Goal: Task Accomplishment & Management: Complete application form

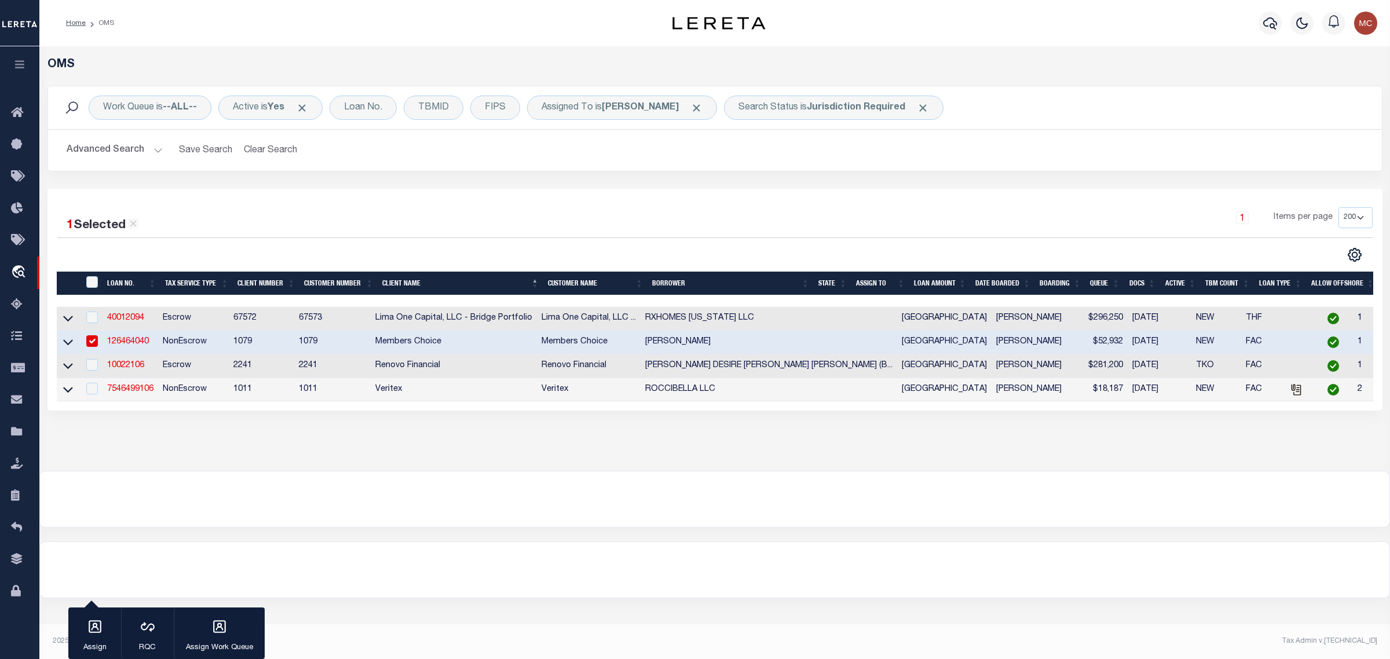
select select "200"
click at [263, 155] on button "Clear Search" at bounding box center [270, 150] width 63 height 23
click at [366, 105] on div "Loan No." at bounding box center [363, 108] width 67 height 24
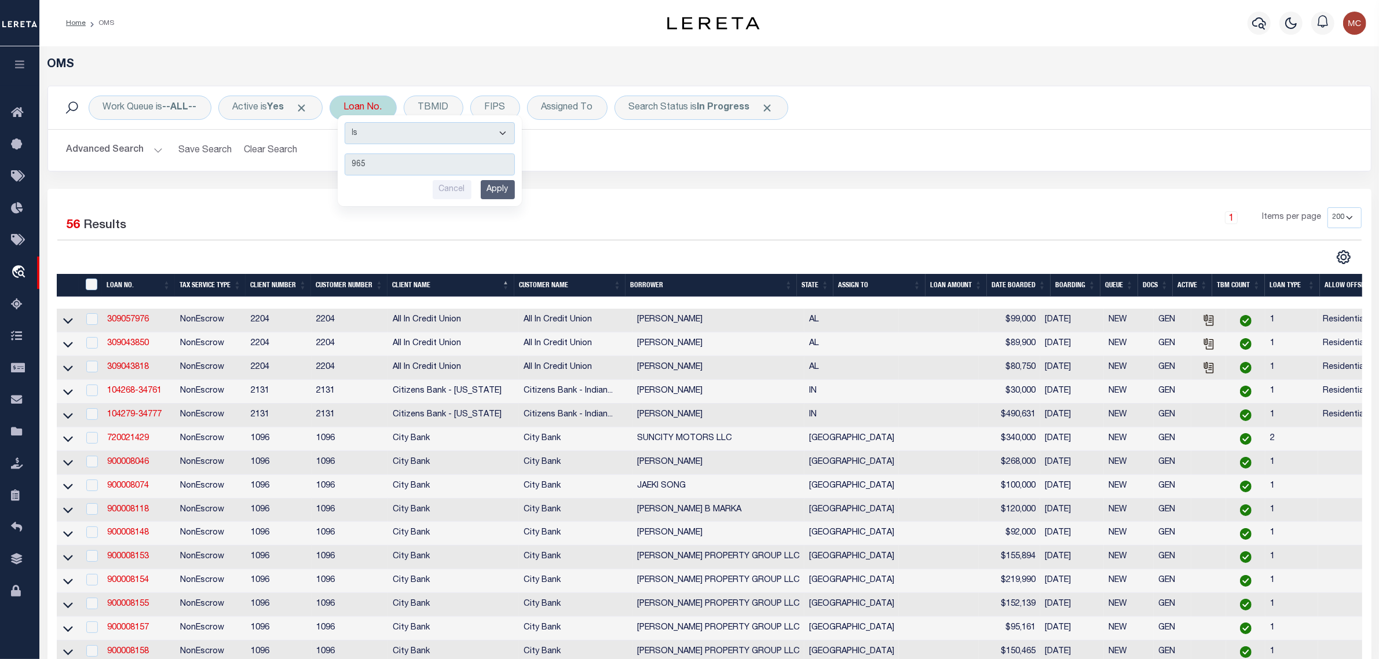
type input "9654"
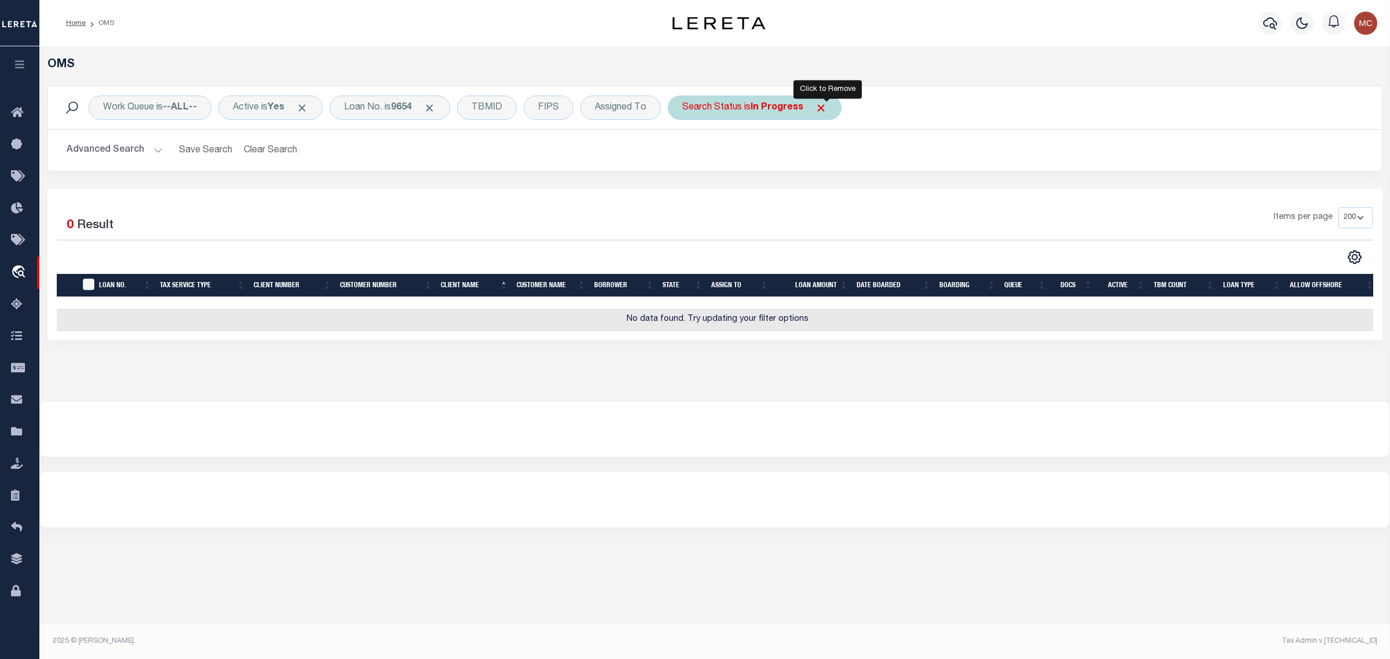
click at [826, 108] on span "Click to Remove" at bounding box center [821, 108] width 12 height 12
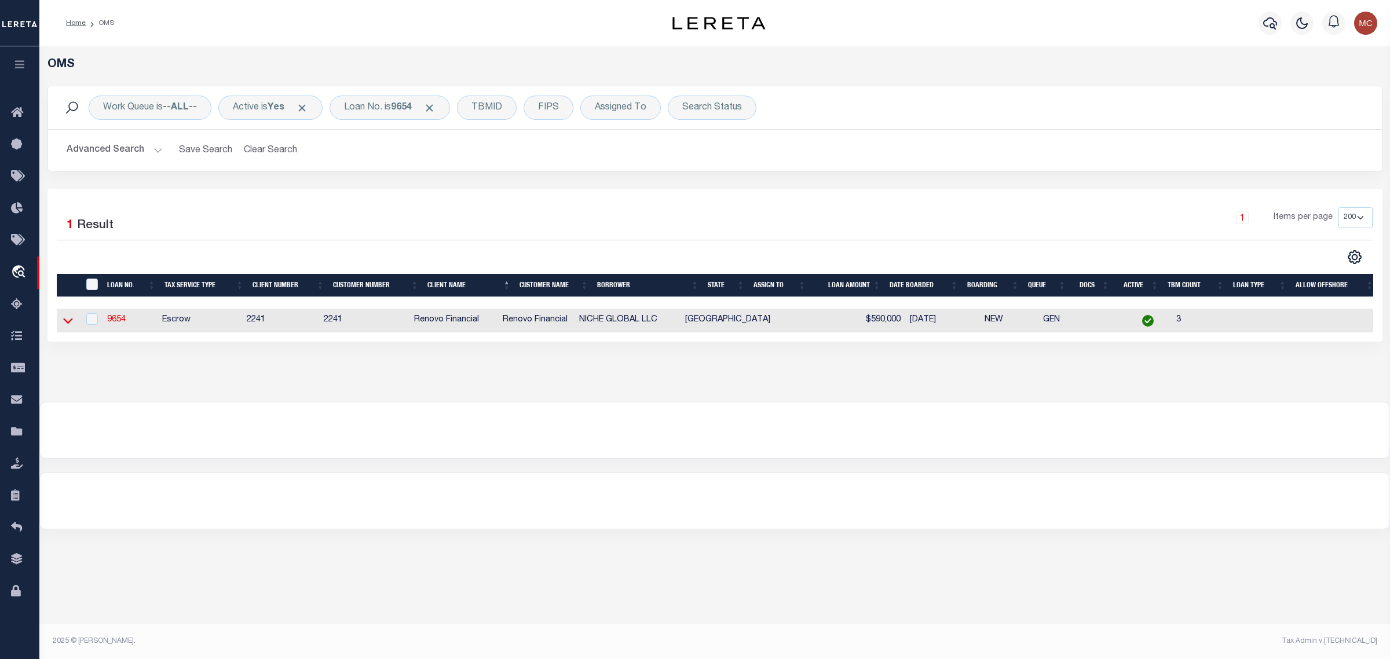
click at [68, 327] on icon at bounding box center [68, 320] width 10 height 12
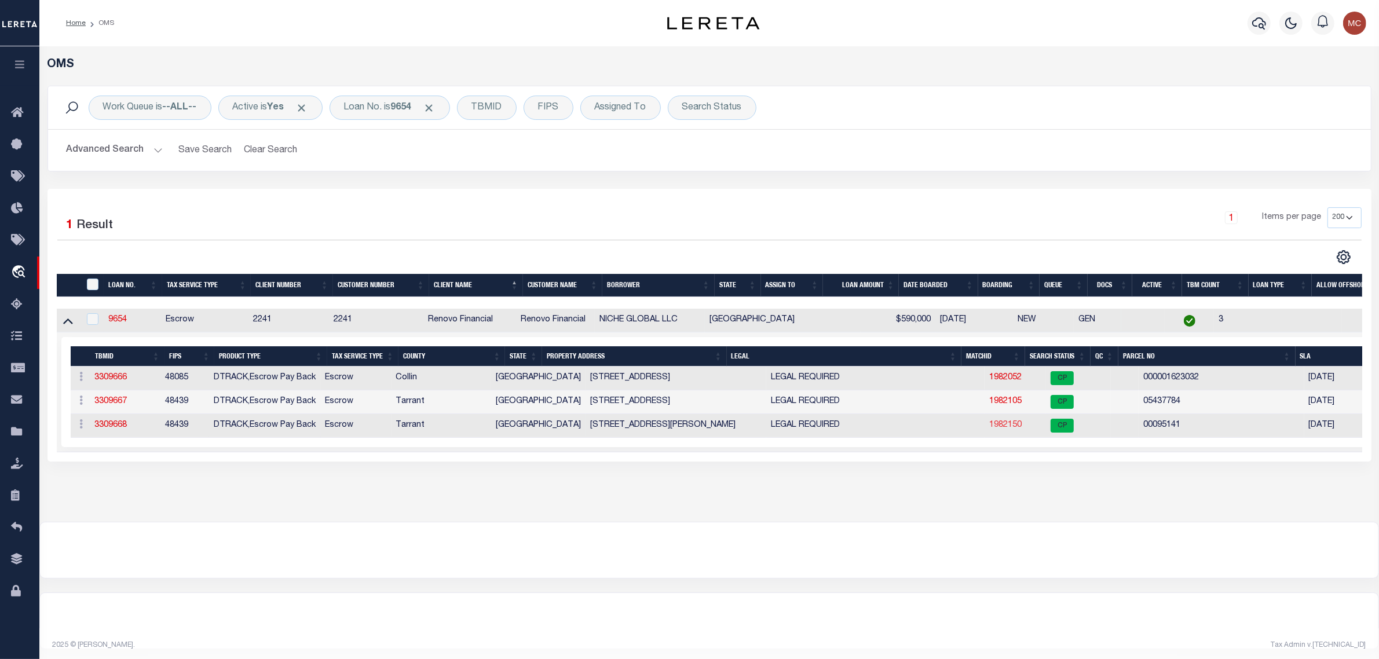
click at [989, 429] on link "1982150" at bounding box center [1005, 425] width 32 height 8
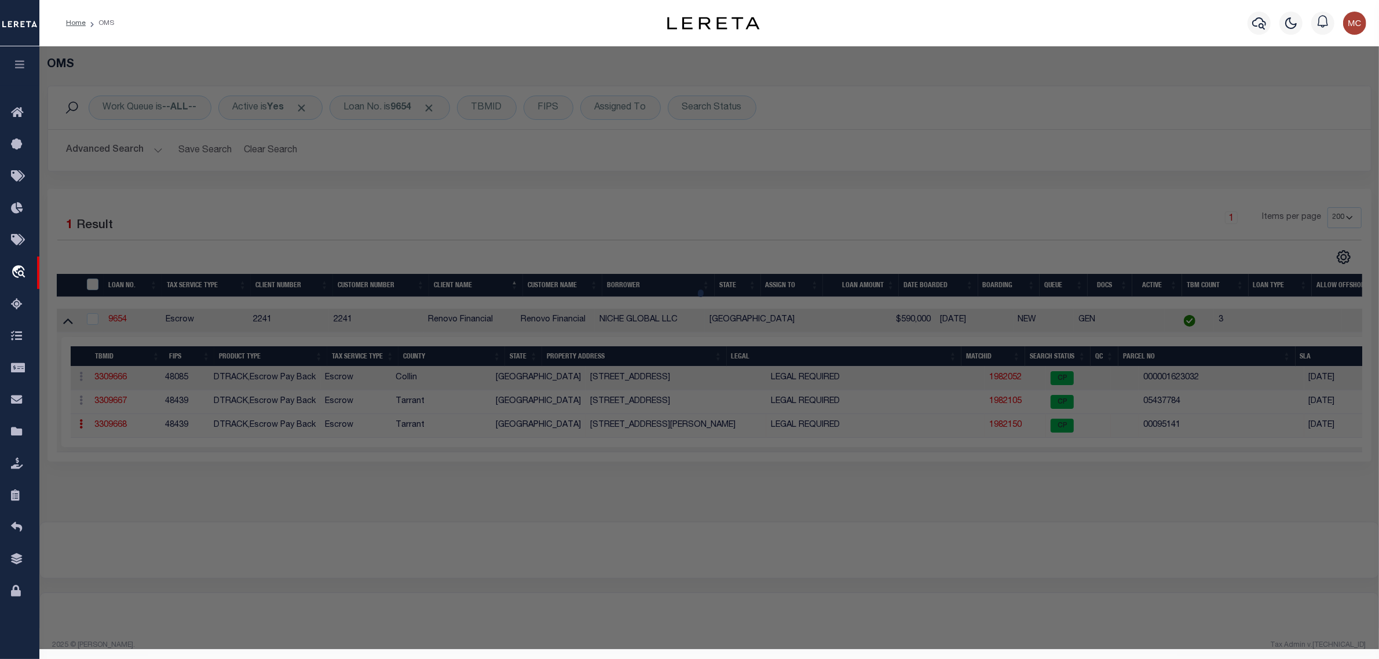
select select "AS"
select select
checkbox input "false"
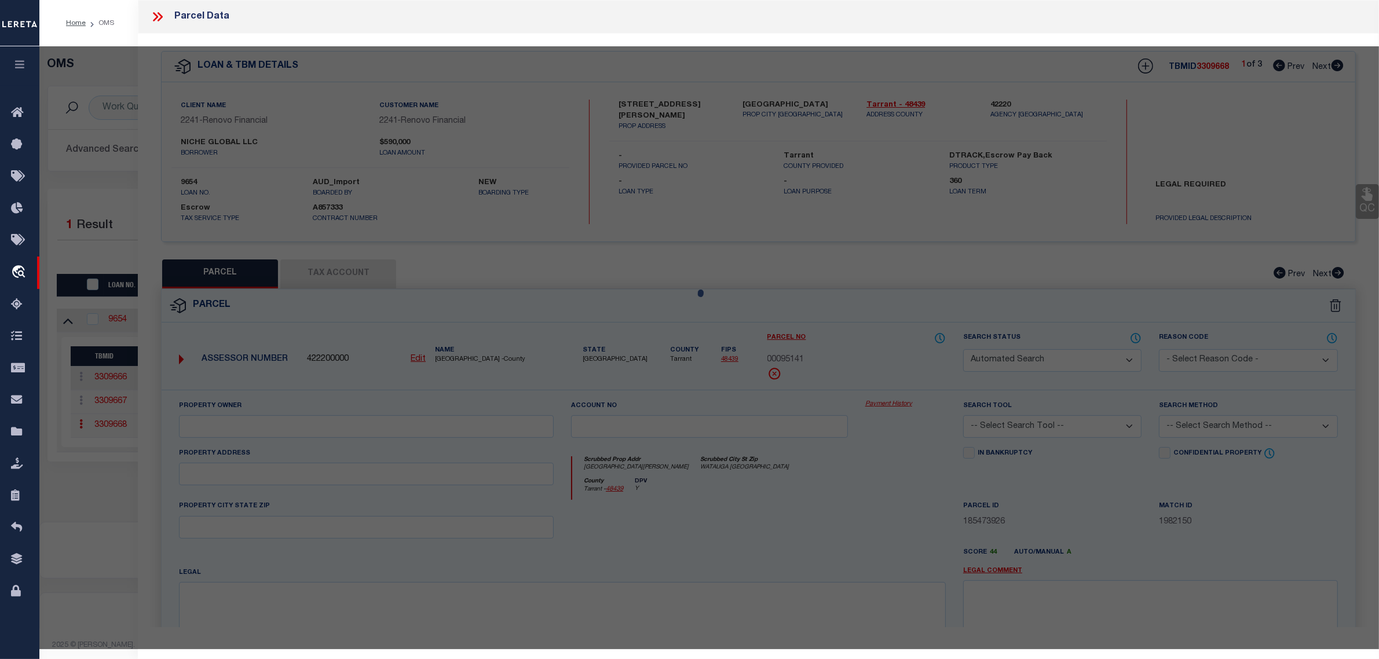
select select "CP"
type input "EFUWAPE OLUWANIYL"
type input "6517 BERNADINE ST"
checkbox input "false"
type input "WATAUGA TX"
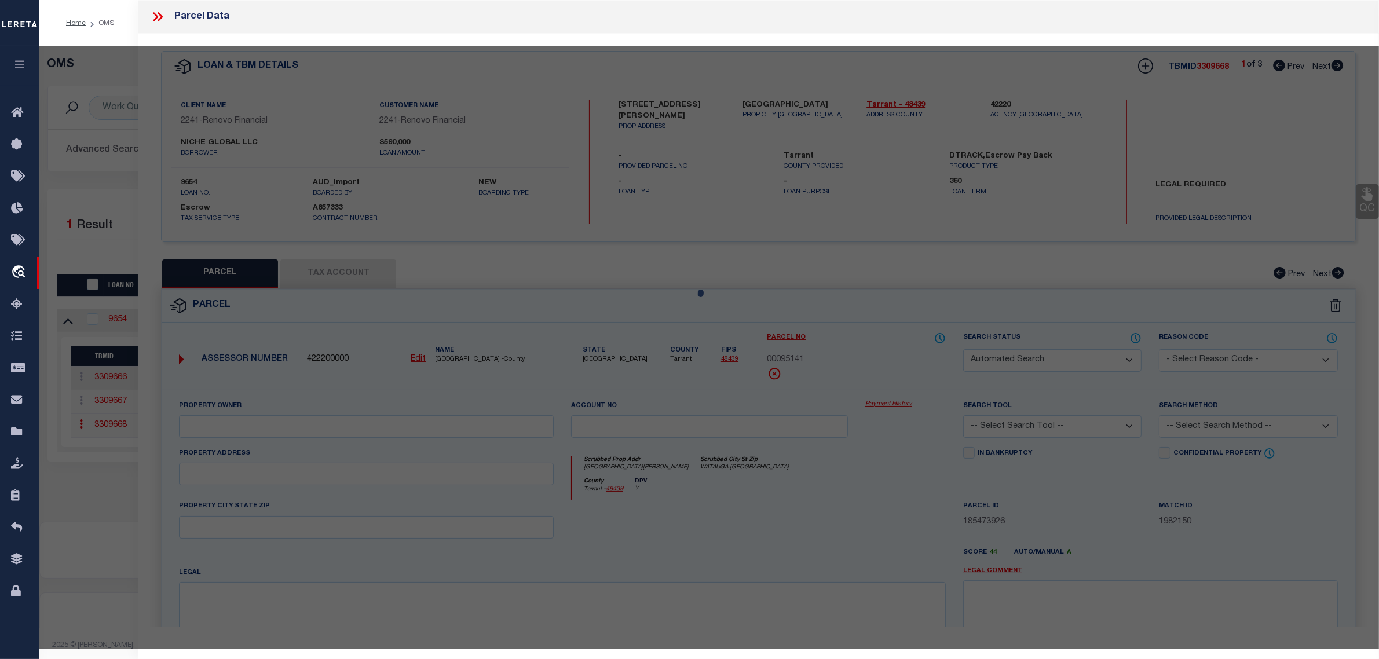
type textarea "ASTOR HEIGHTS ADDITION Block 14 Lot 15"
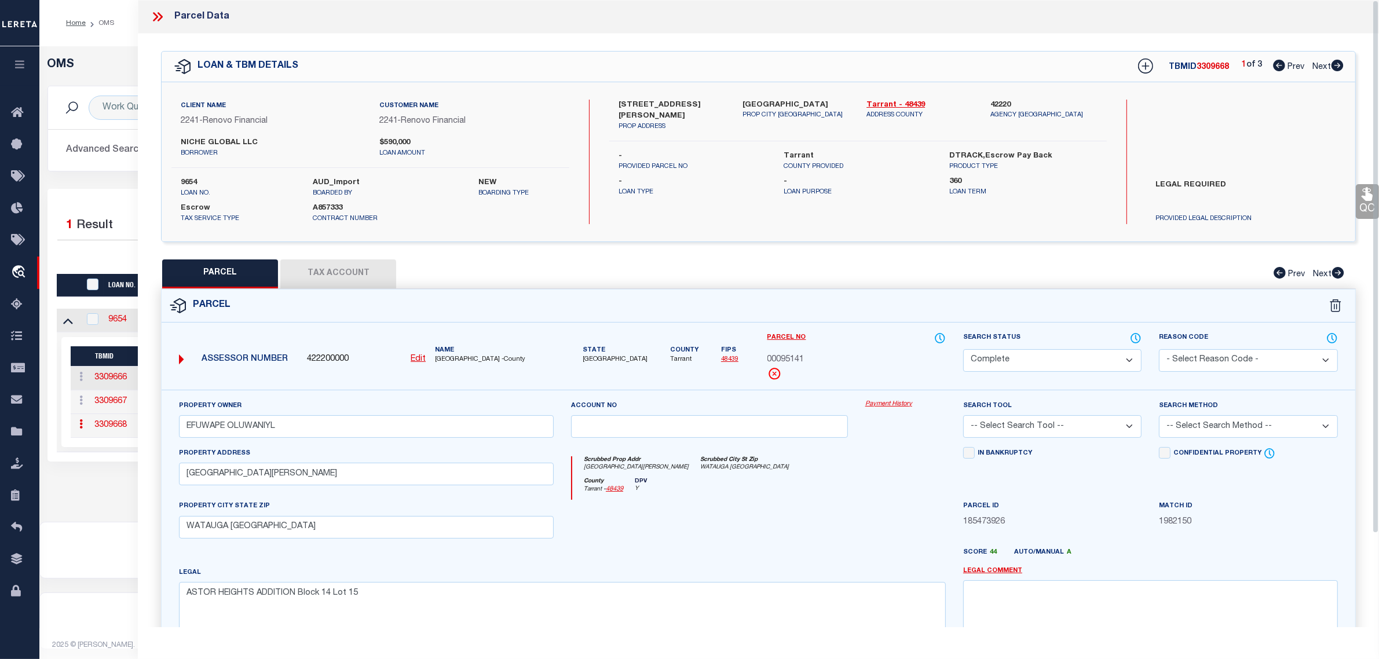
click at [1023, 357] on select "Automated Search Bad Parcel Complete Duplicate Parcel High Dollar Reporting In …" at bounding box center [1052, 360] width 178 height 23
select select "PR"
click at [963, 349] on select "Automated Search Bad Parcel Complete Duplicate Parcel High Dollar Reporting In …" at bounding box center [1052, 360] width 178 height 23
click at [1202, 352] on select "- Select Reason Code - 099 - Other (Provide additional detail) ACT - Agency Cha…" at bounding box center [1248, 360] width 178 height 23
select select "RLS"
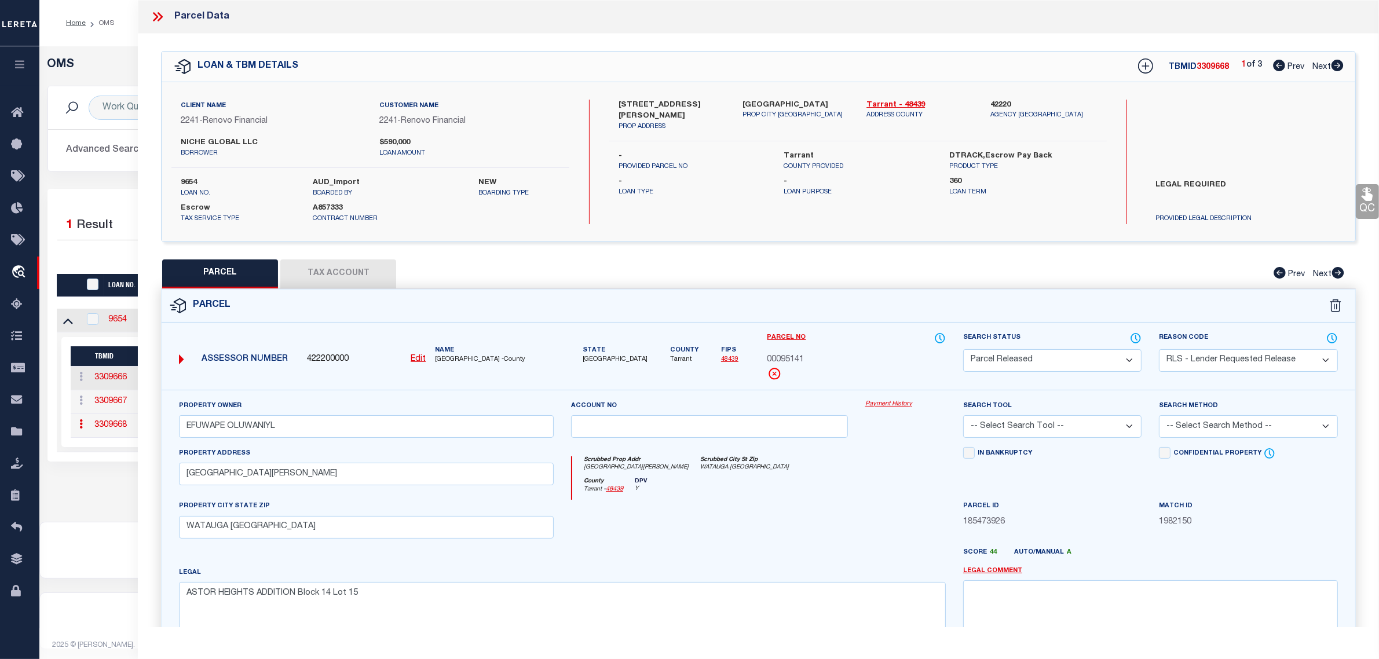
click at [1159, 349] on select "- Select Reason Code - 099 - Other (Provide additional detail) ACT - Agency Cha…" at bounding box center [1248, 360] width 178 height 23
click at [1220, 598] on textarea at bounding box center [1150, 616] width 375 height 73
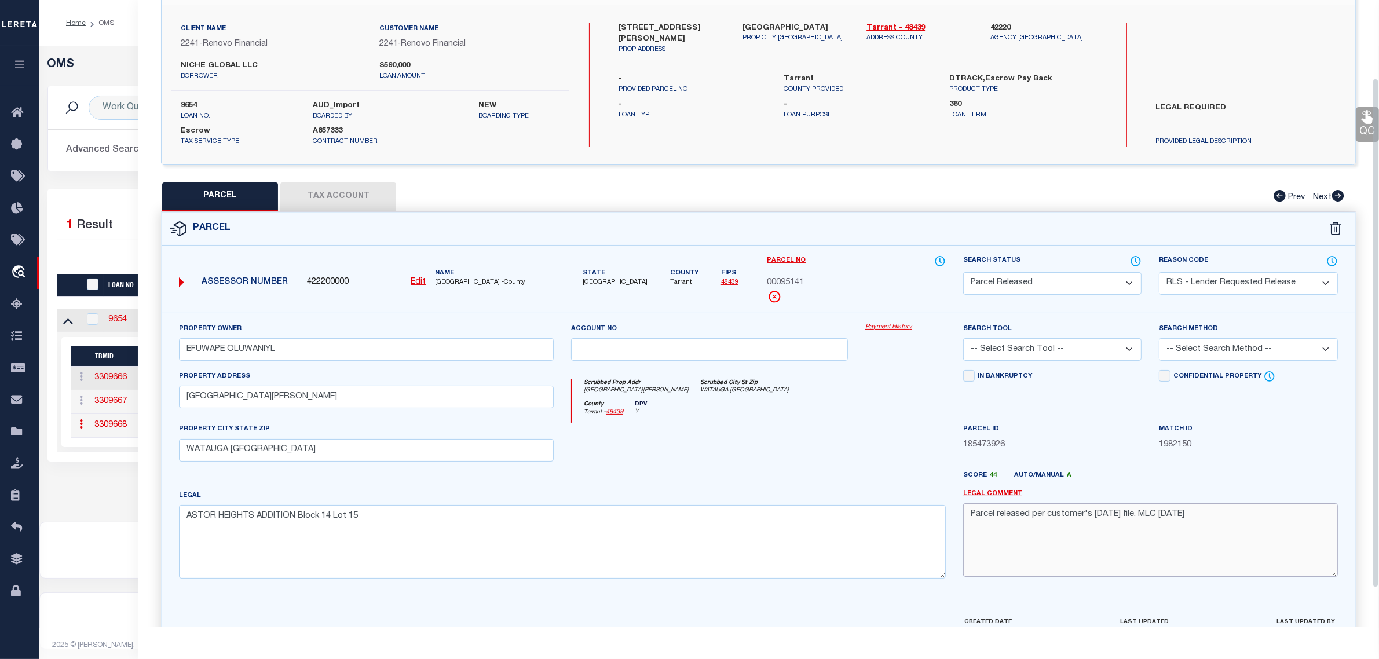
scroll to position [145, 0]
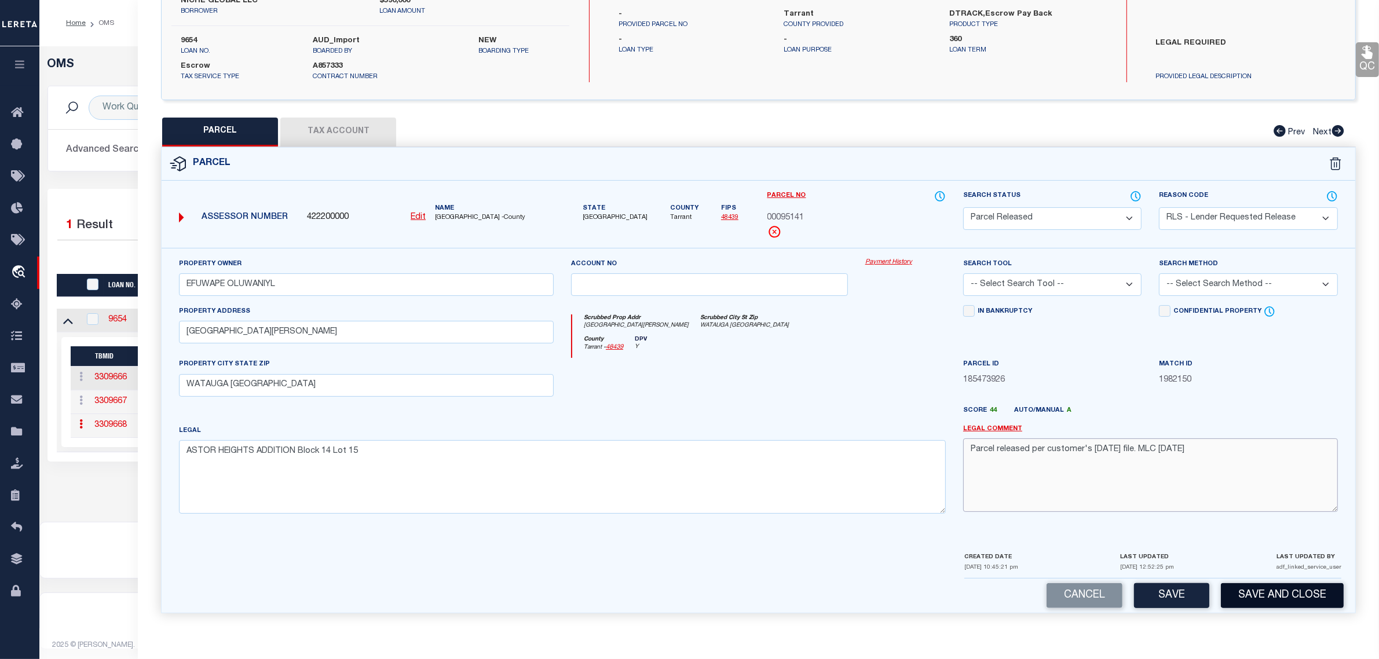
type textarea "Parcel released per customer's 10/9/2025 file. MLC 10/10/2025"
click at [1261, 594] on button "Save and Close" at bounding box center [1282, 595] width 123 height 25
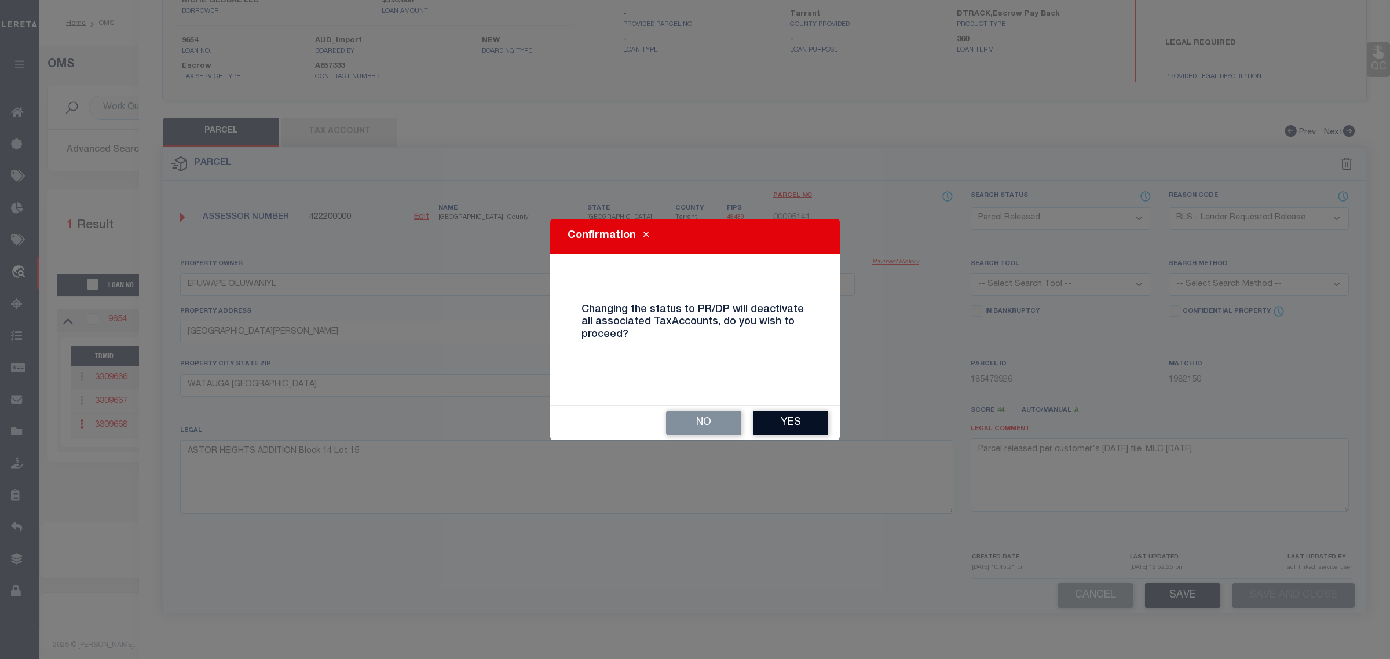
click at [806, 423] on button "Yes" at bounding box center [790, 423] width 75 height 25
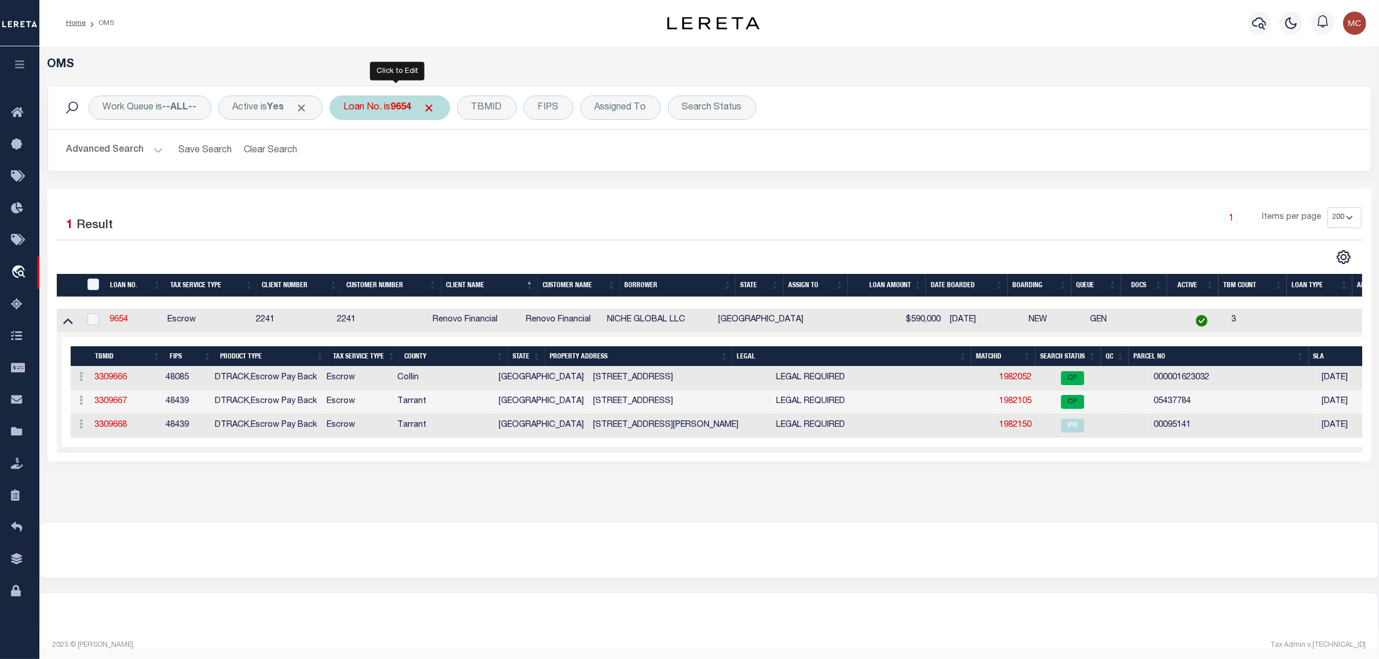
click at [363, 108] on div "Loan No. is 9654" at bounding box center [390, 108] width 120 height 24
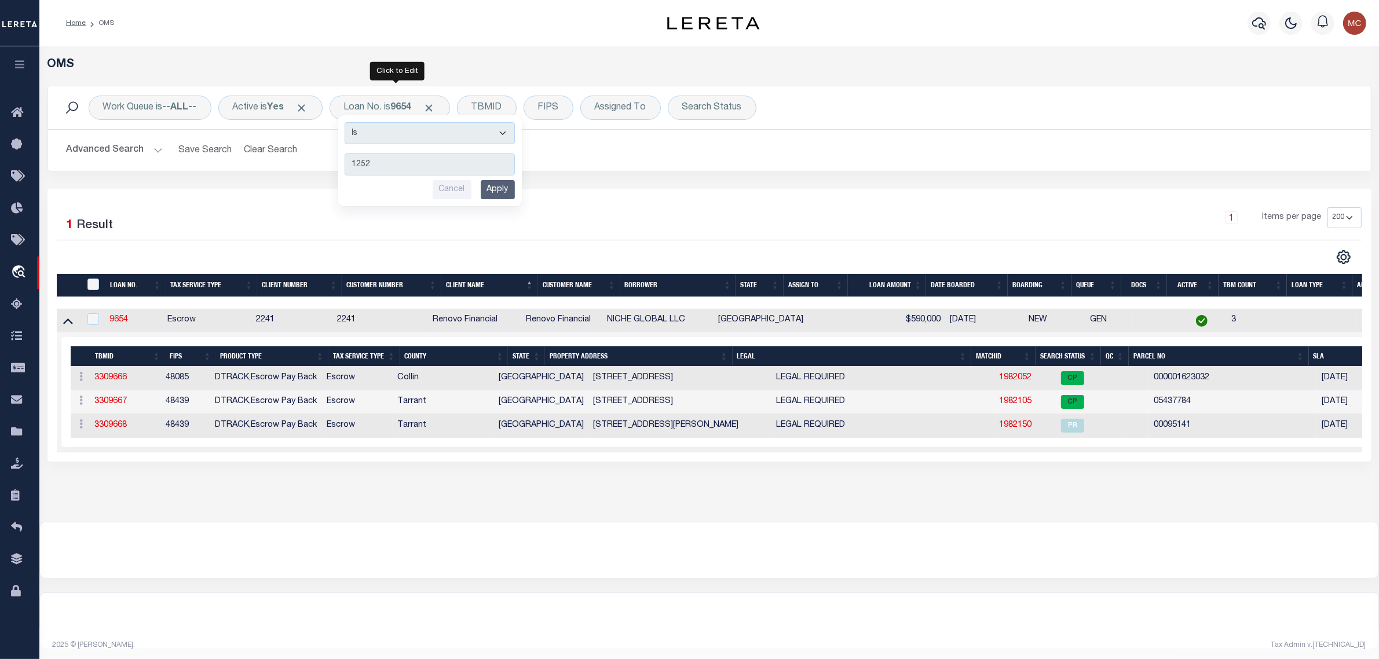
type input "12526"
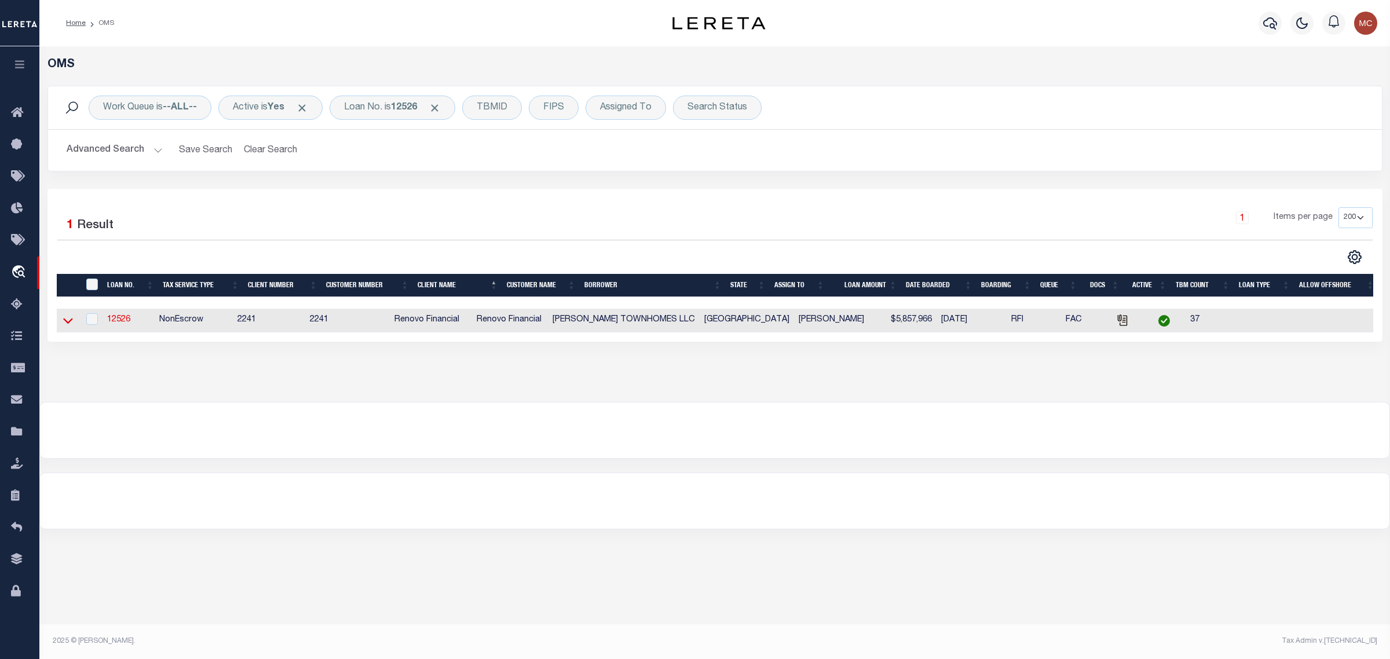
click at [65, 317] on icon at bounding box center [68, 320] width 10 height 12
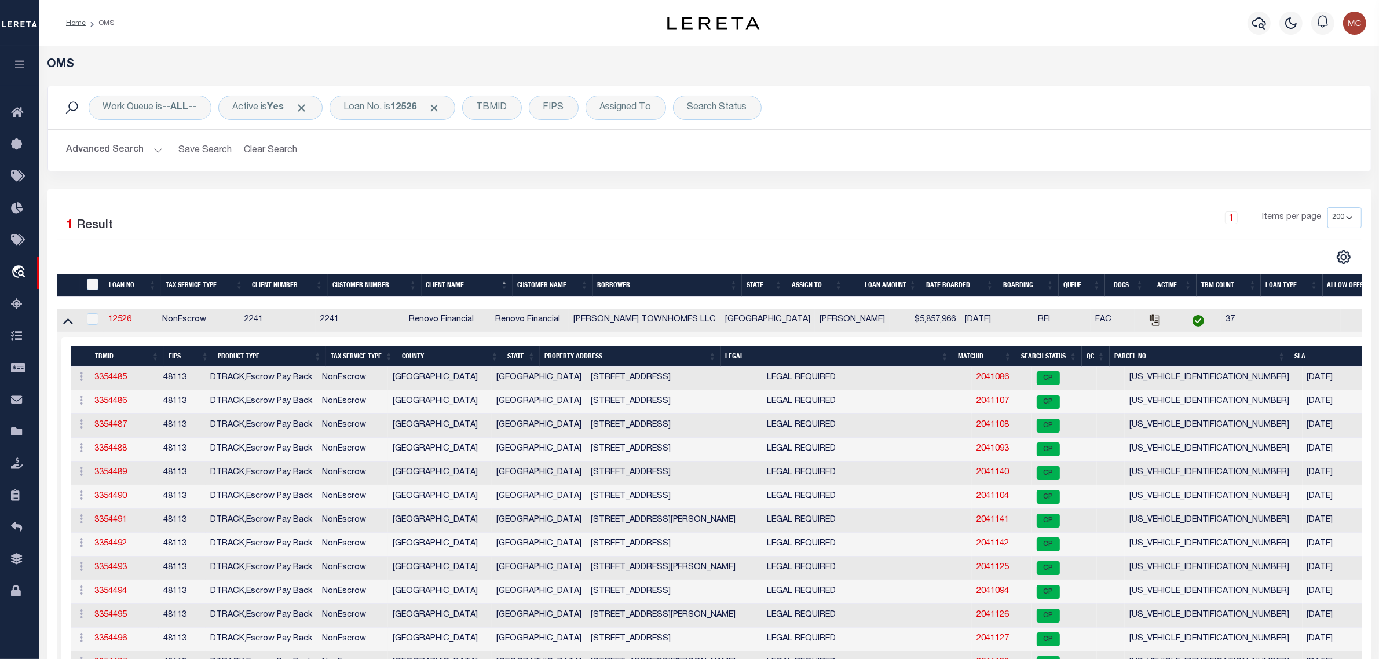
click at [614, 354] on th "PROPERTY ADDRESS" at bounding box center [630, 356] width 181 height 20
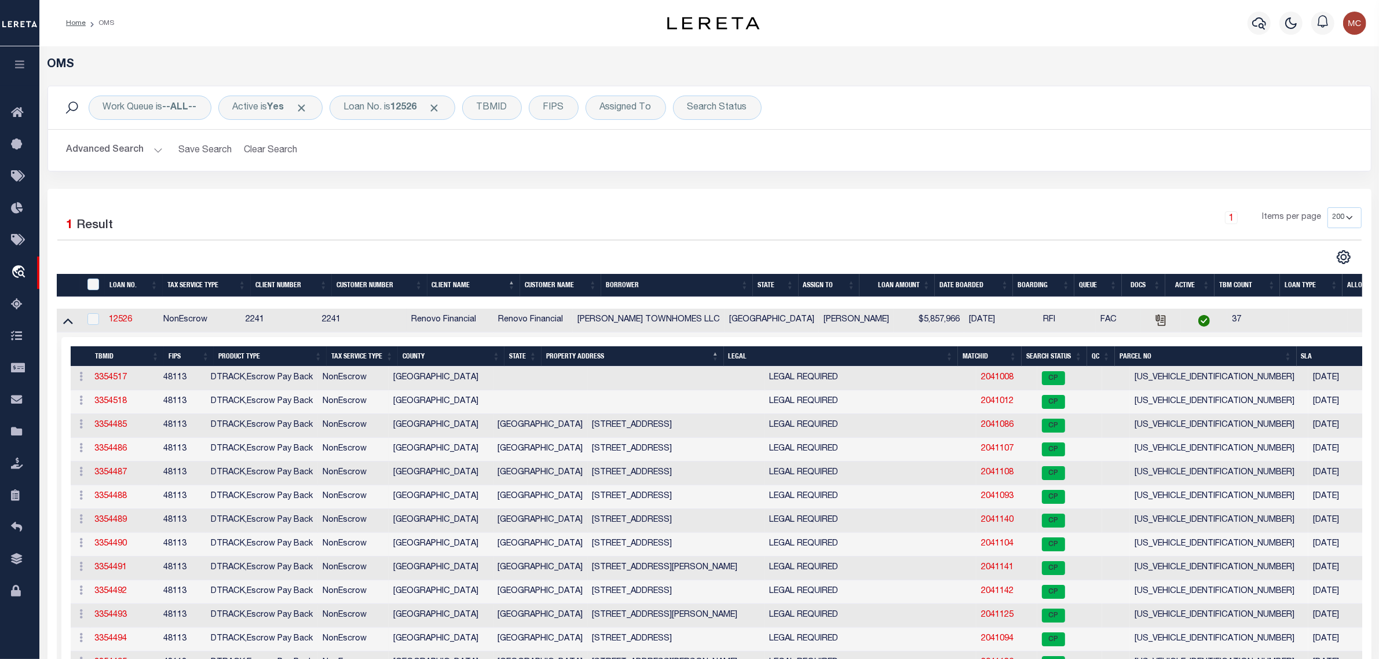
click at [614, 354] on th "PROPERTY ADDRESS" at bounding box center [632, 356] width 182 height 20
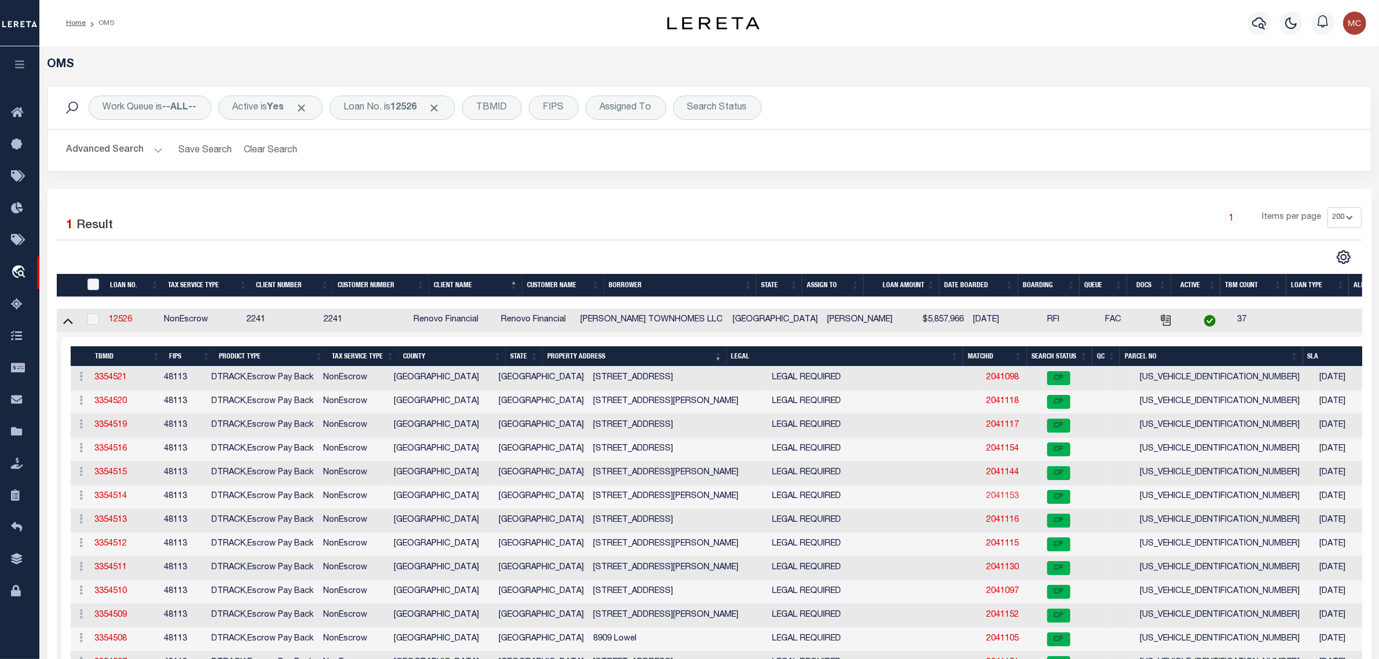
click at [986, 500] on link "2041153" at bounding box center [1002, 496] width 32 height 8
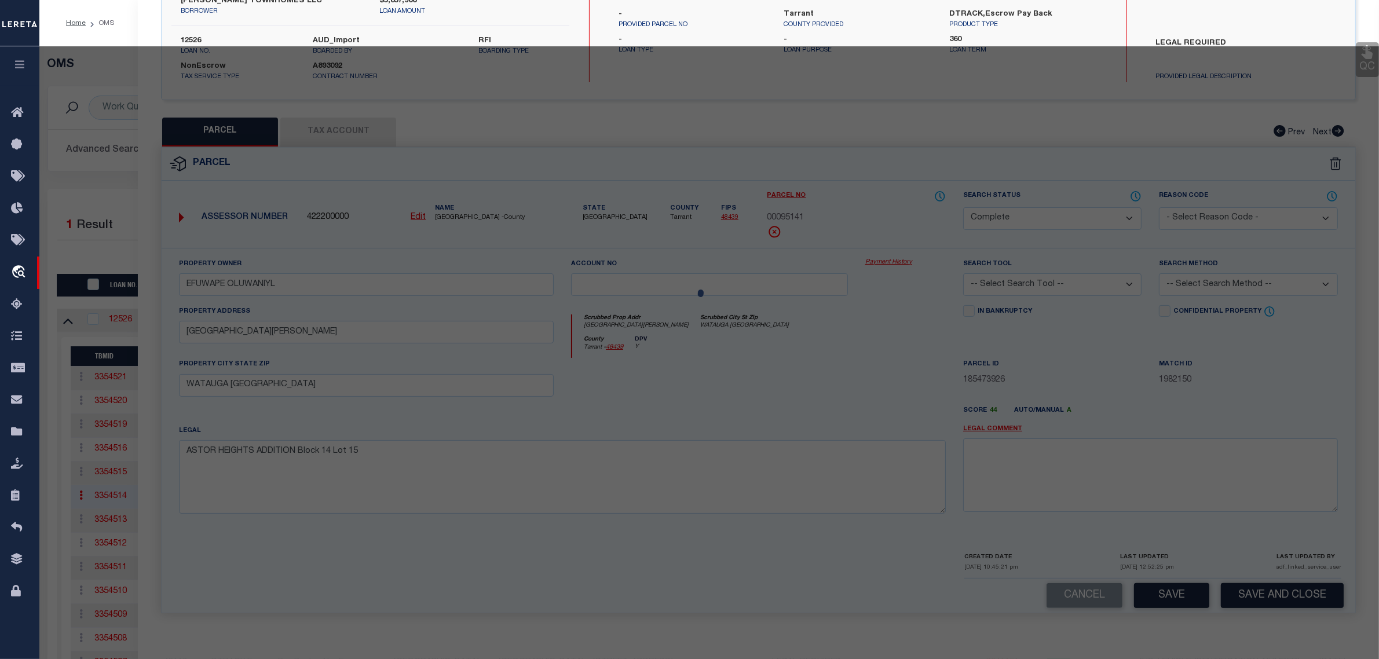
select select "AS"
checkbox input "false"
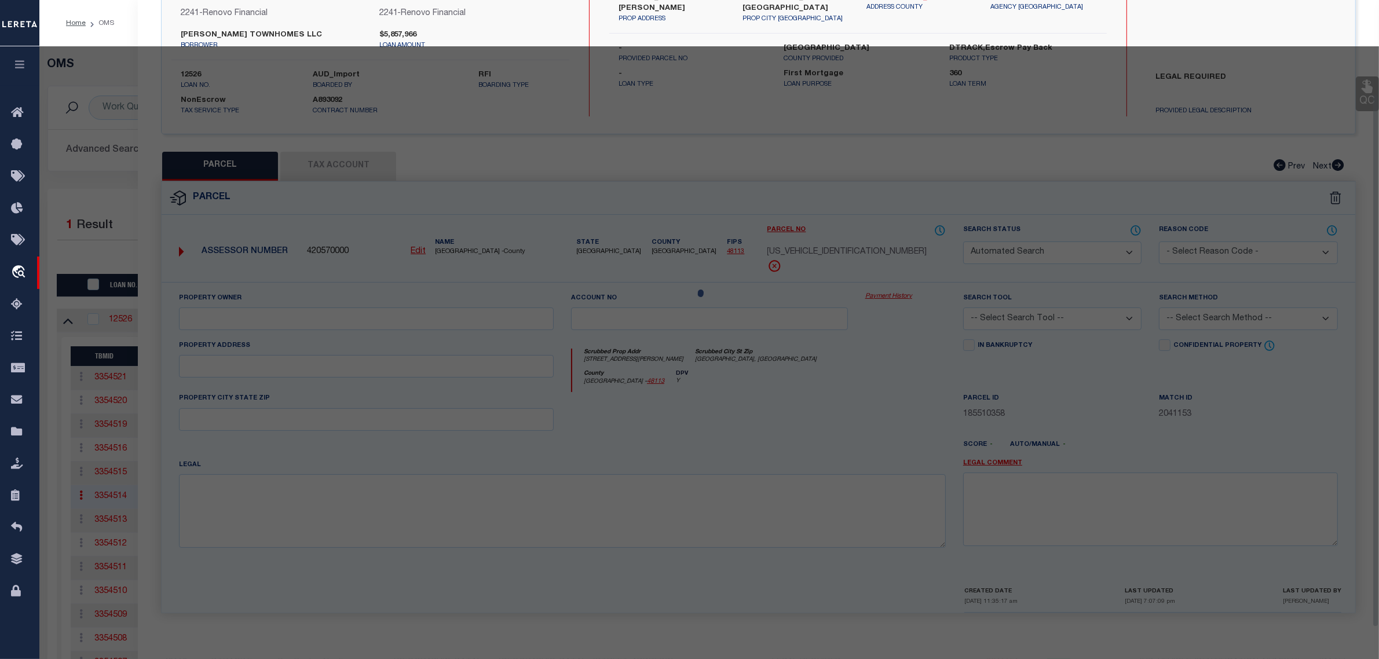
select select "CP"
type input "ASPEN MV LLC"
select select
type input "8917 LOWELL ST"
checkbox input "false"
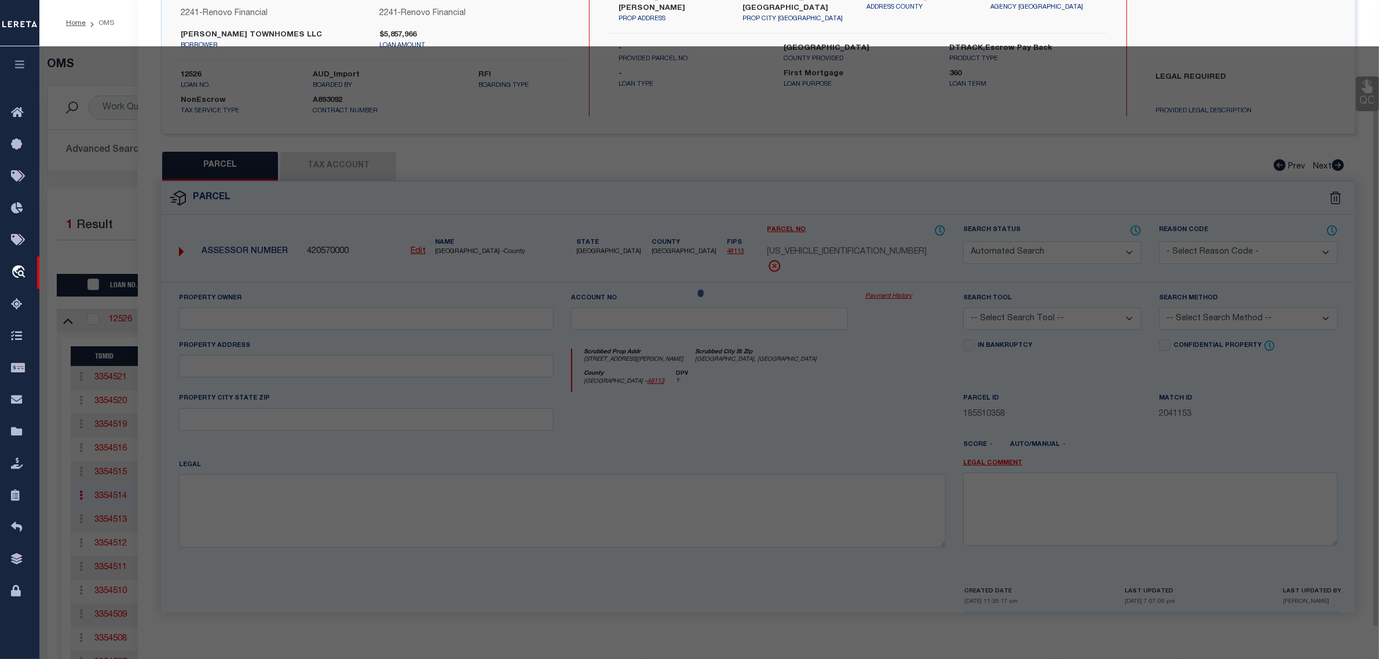
type input "Rowlett, TX 75089"
type textarea "MERRITT VILLAS BLK B LT 10 ACS 0.072"
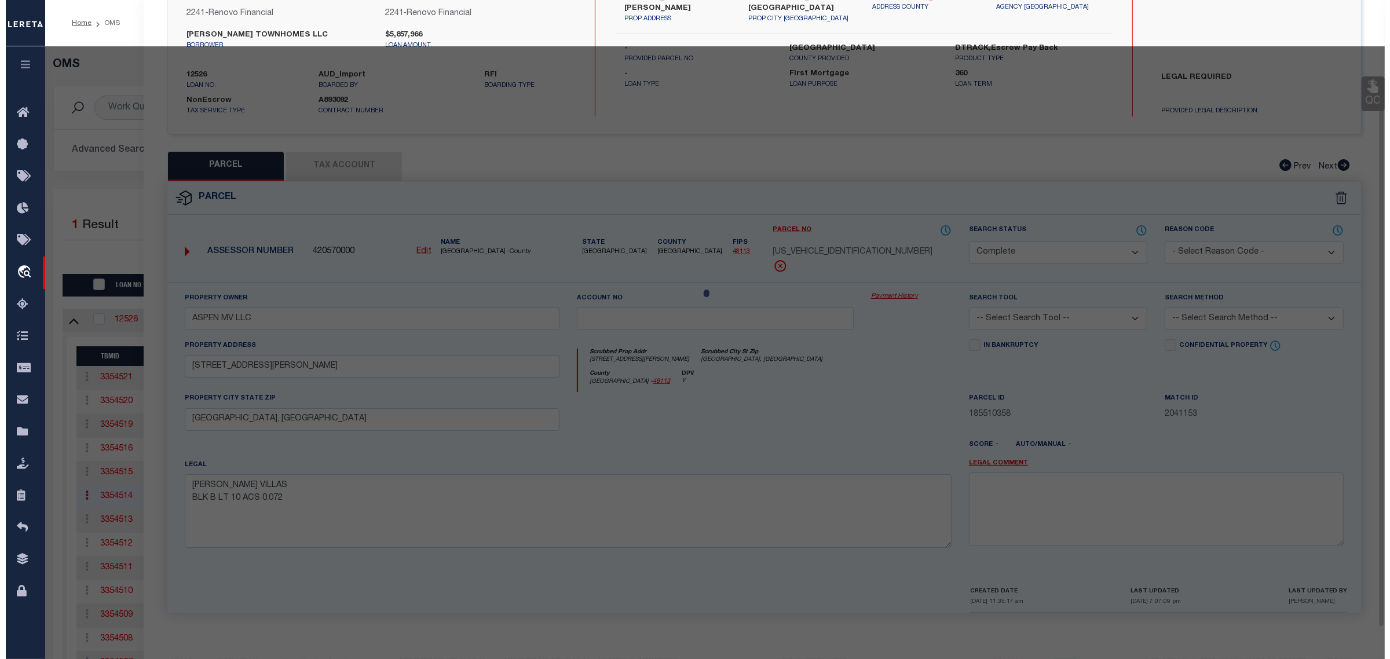
scroll to position [111, 0]
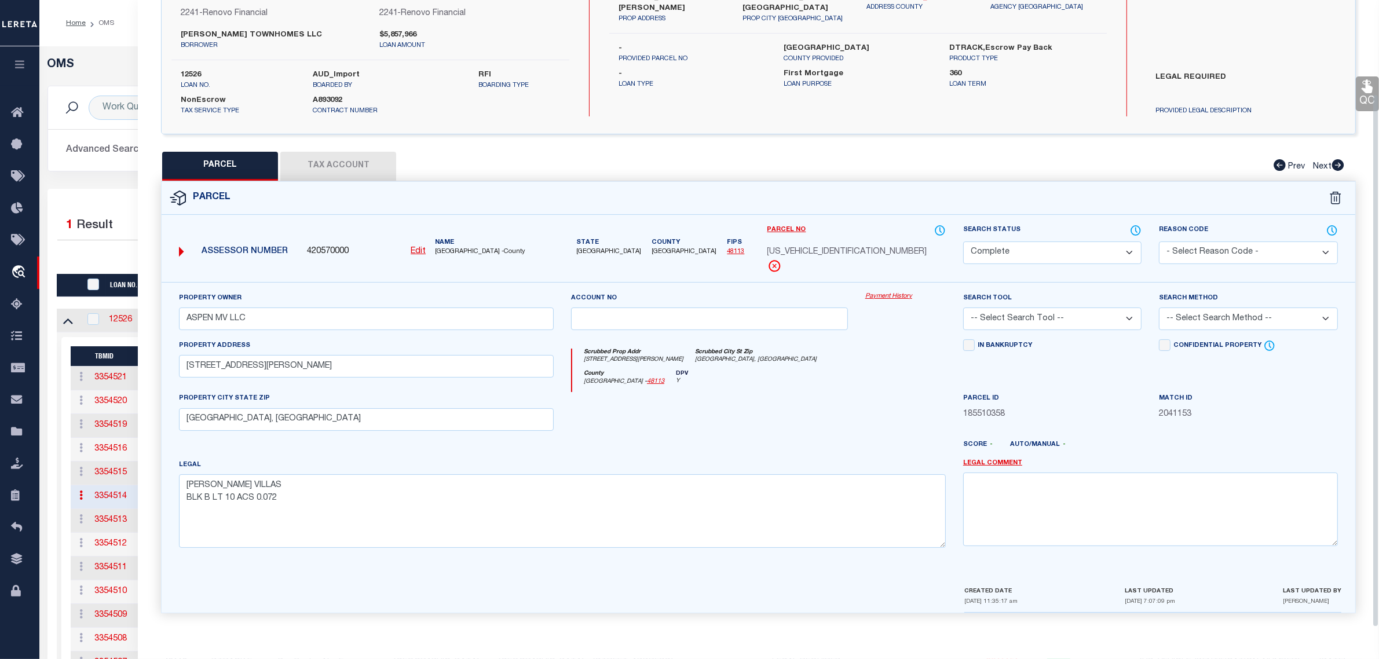
drag, startPoint x: 1064, startPoint y: 247, endPoint x: 1066, endPoint y: 257, distance: 9.9
click at [1064, 247] on select "Automated Search Bad Parcel Complete Duplicate Parcel High Dollar Reporting In …" at bounding box center [1052, 252] width 178 height 23
select select "PR"
click at [963, 241] on select "Automated Search Bad Parcel Complete Duplicate Parcel High Dollar Reporting In …" at bounding box center [1052, 252] width 178 height 23
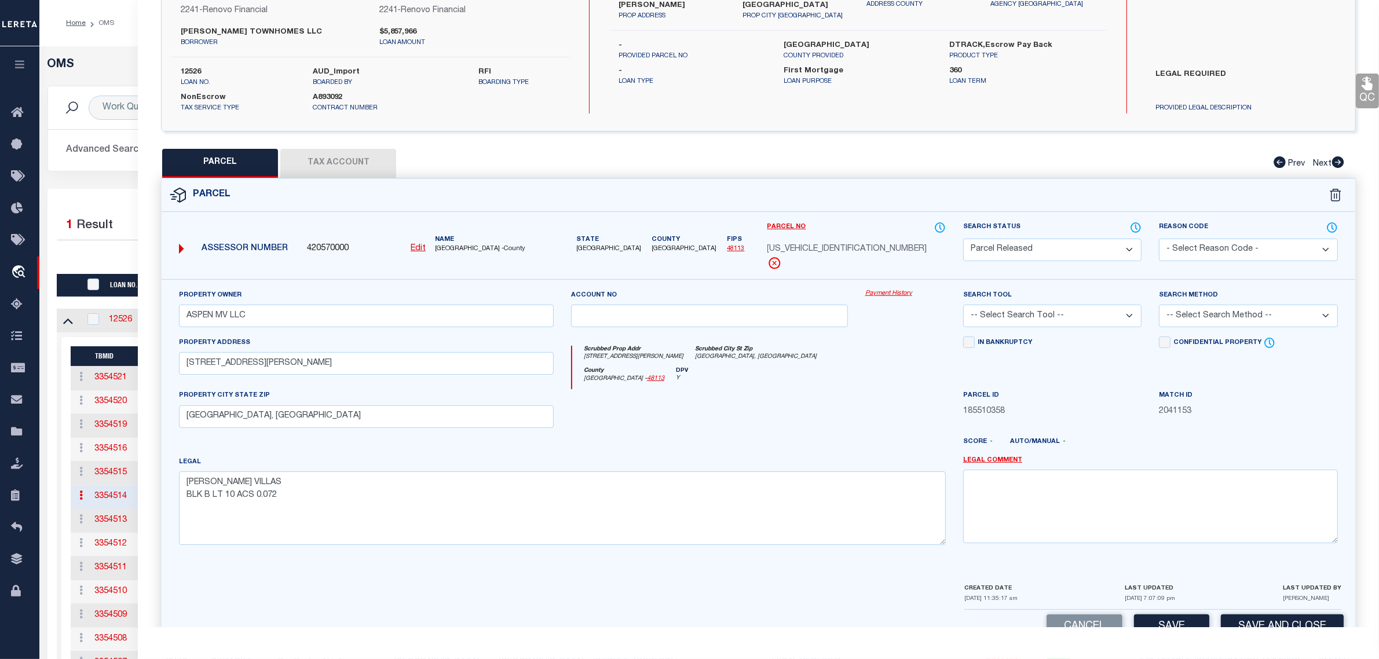
click at [1228, 252] on select "- Select Reason Code - 099 - Other (Provide additional detail) ACT - Agency Cha…" at bounding box center [1248, 250] width 178 height 23
select select "RLS"
click at [1159, 239] on select "- Select Reason Code - 099 - Other (Provide additional detail) ACT - Agency Cha…" at bounding box center [1248, 250] width 178 height 23
click at [1211, 513] on textarea at bounding box center [1150, 506] width 375 height 73
paste textarea "Parcel released per customer's 10/9/2025 file. MLC 10/10/2025"
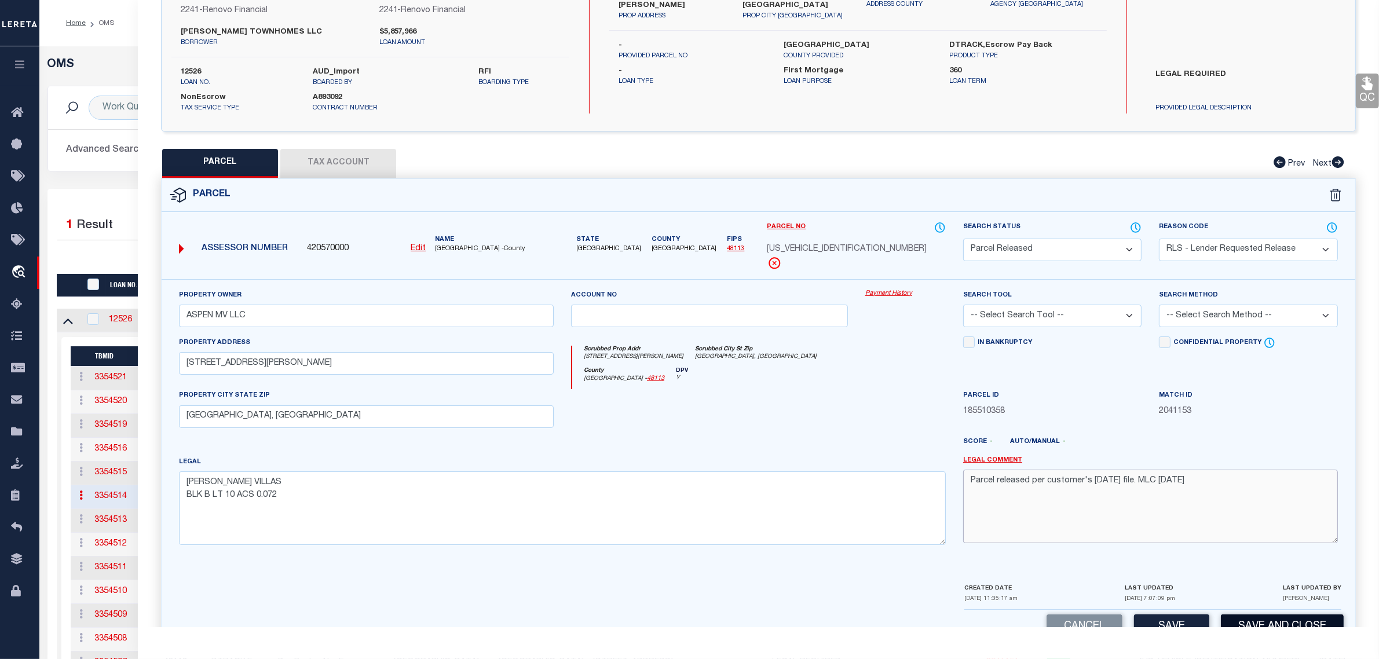
type textarea "Parcel released per customer's 10/9/2025 file. MLC 10/10/2025"
click at [1255, 623] on button "Save and Close" at bounding box center [1282, 626] width 123 height 25
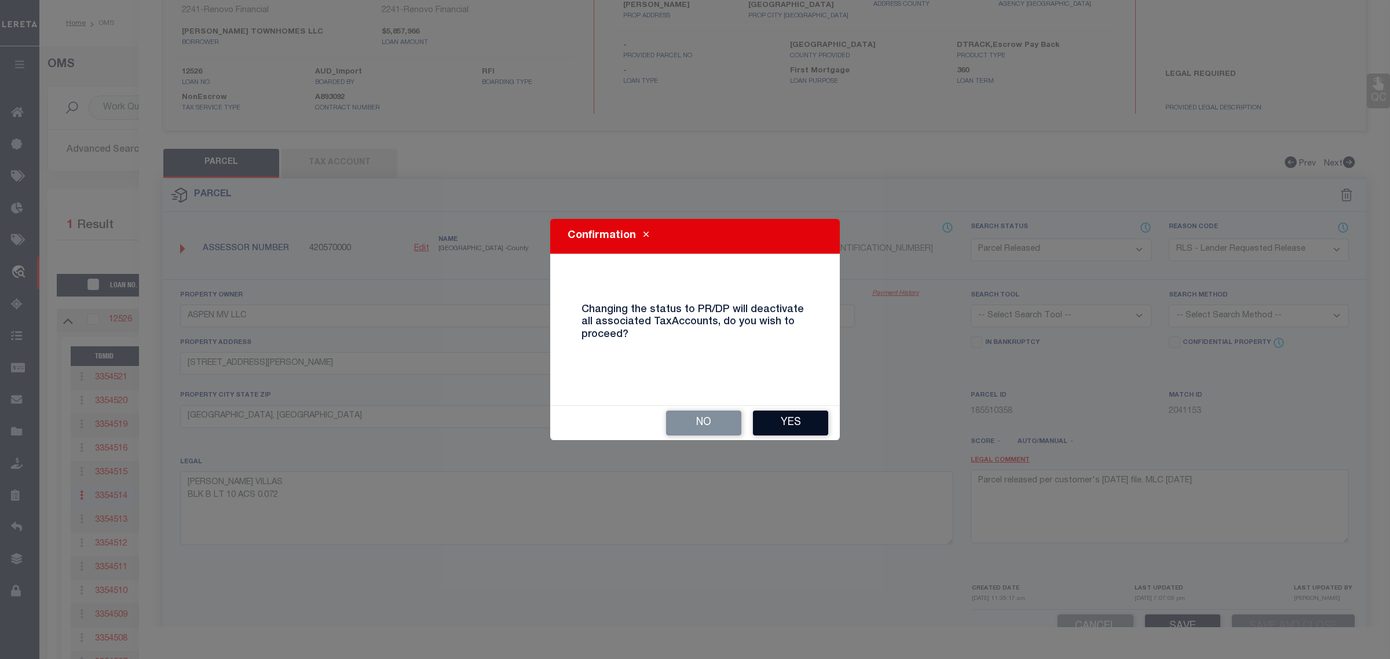
click at [807, 426] on button "Yes" at bounding box center [790, 423] width 75 height 25
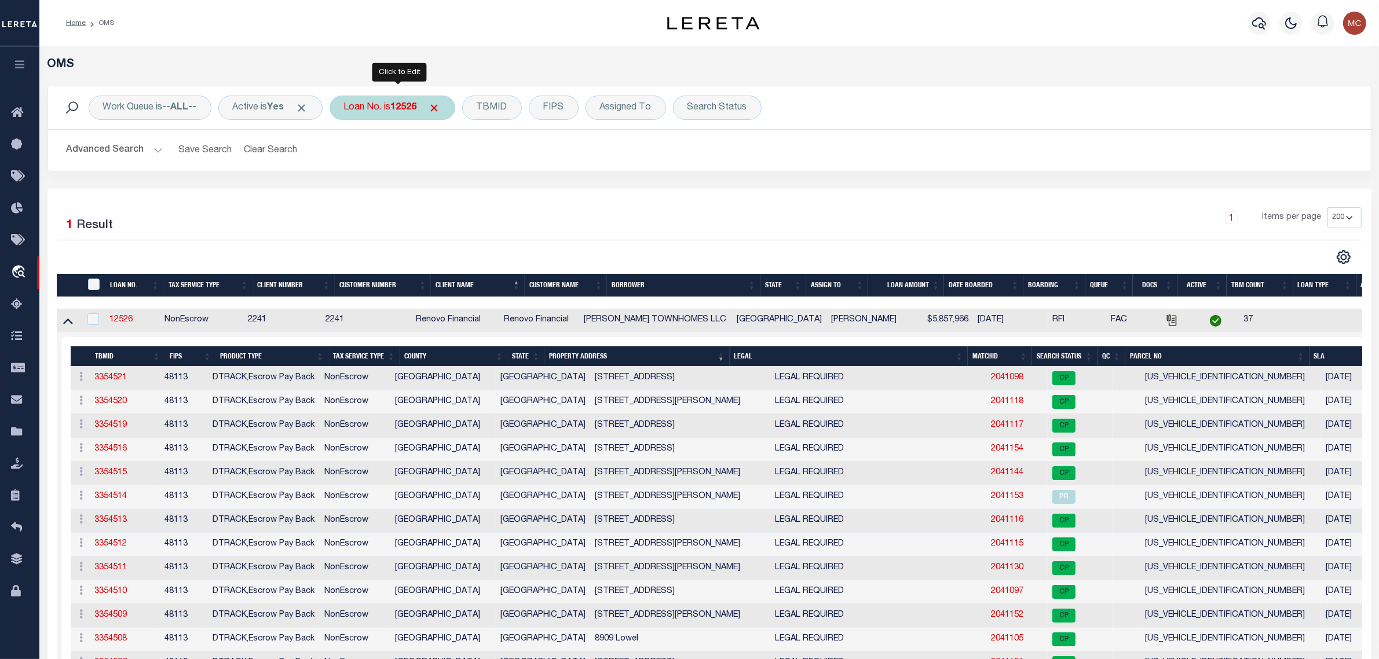
click at [417, 112] on b "12526" at bounding box center [404, 107] width 26 height 9
type input "15798"
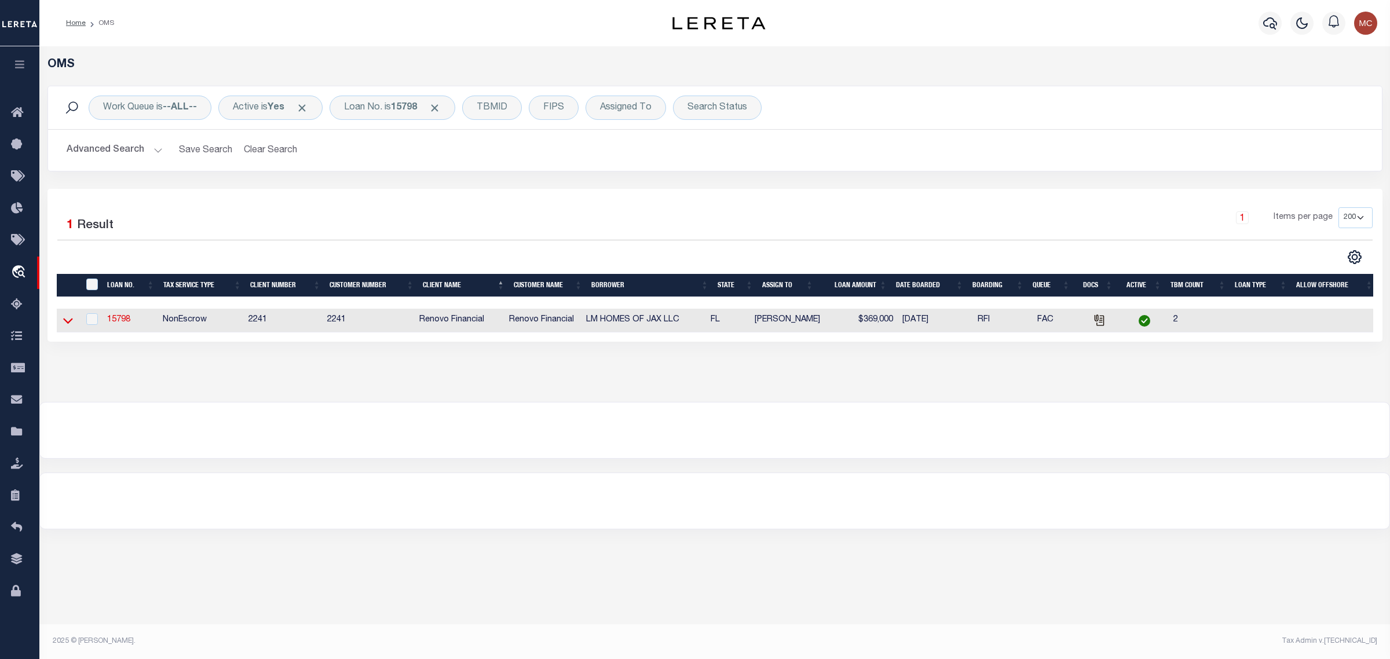
click at [69, 321] on icon at bounding box center [68, 320] width 10 height 12
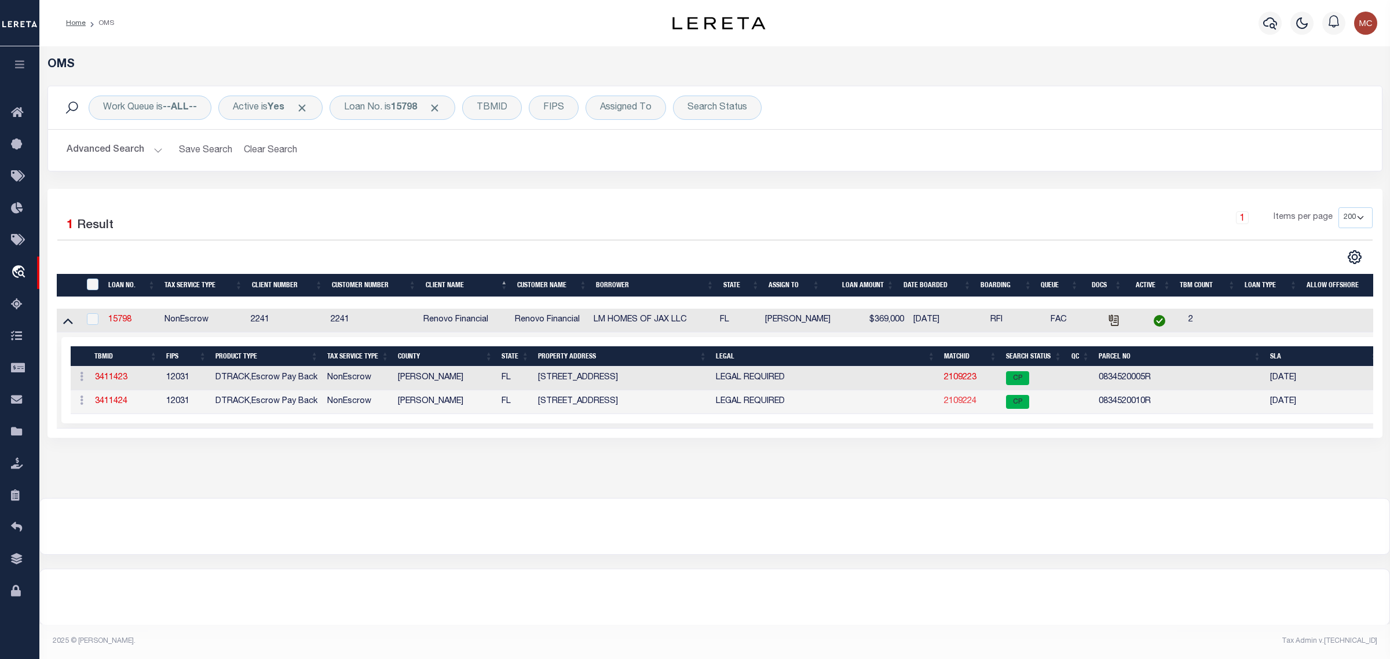
click at [968, 404] on link "2109224" at bounding box center [960, 401] width 32 height 8
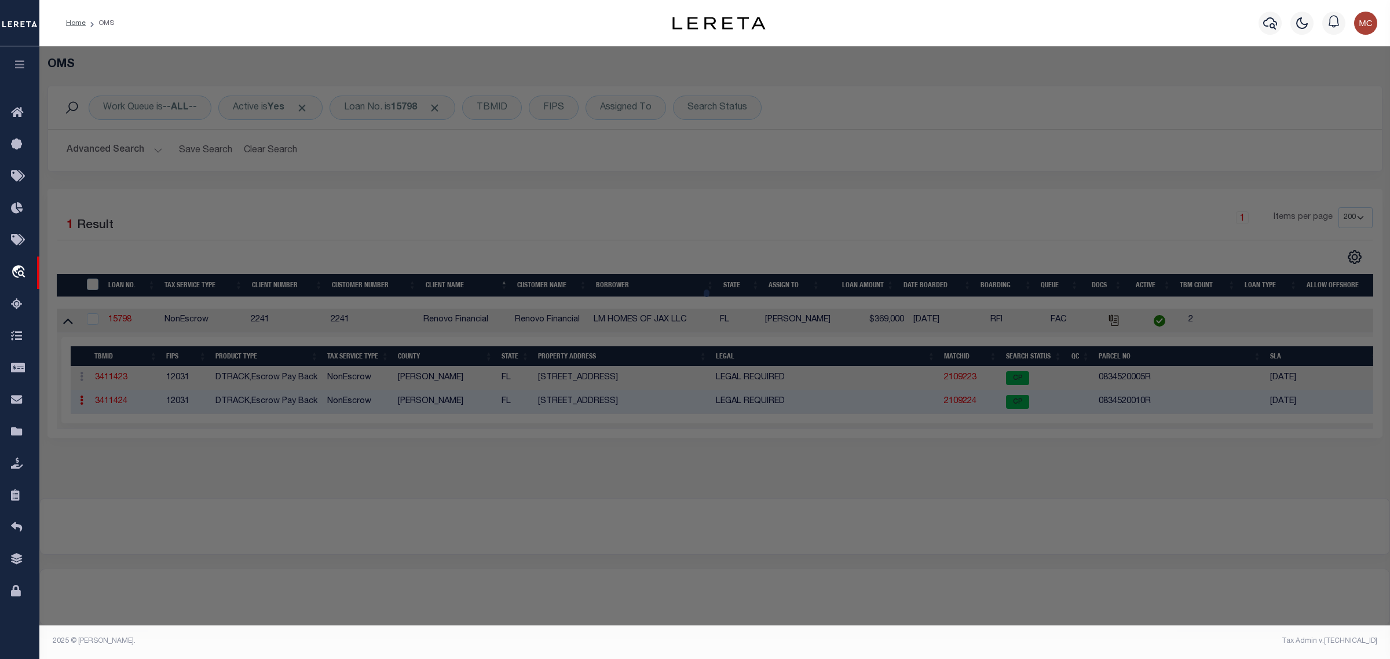
select select "AS"
checkbox input "false"
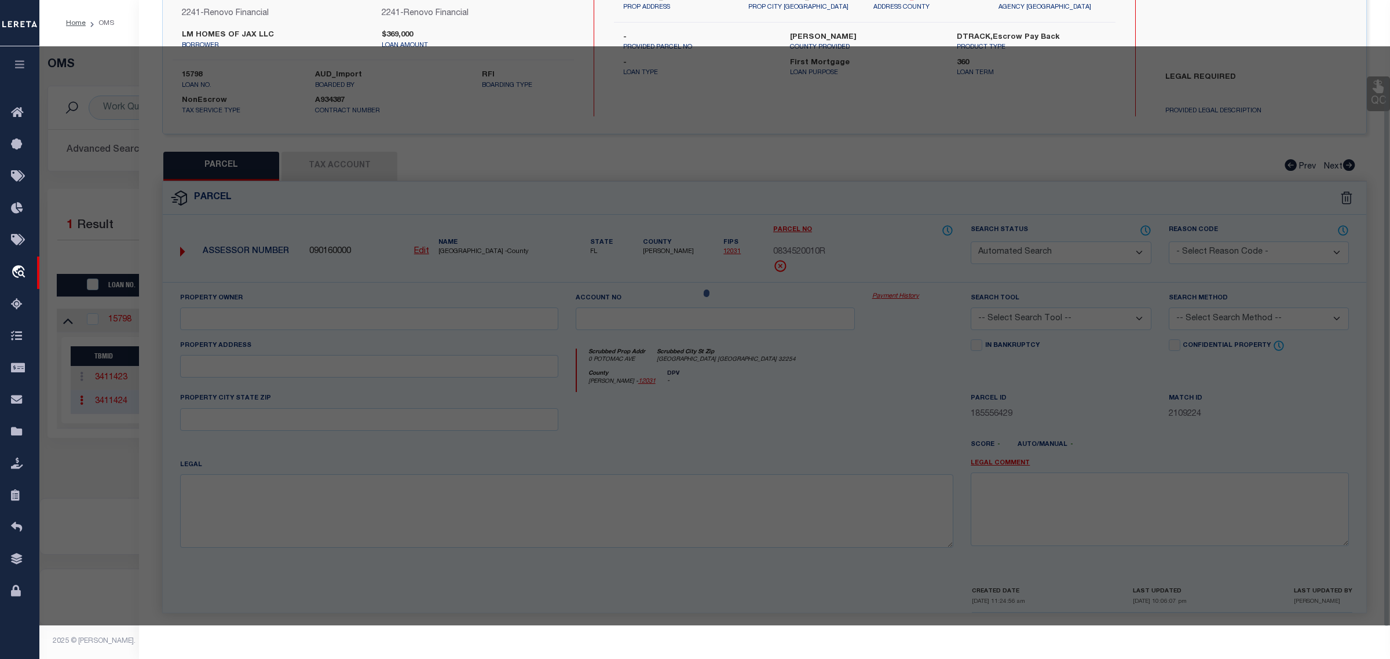
select select "CP"
type input "LM HOMES OF JAX LLC"
select select "AGW"
select select
type input "0 POTOMAC AVE"
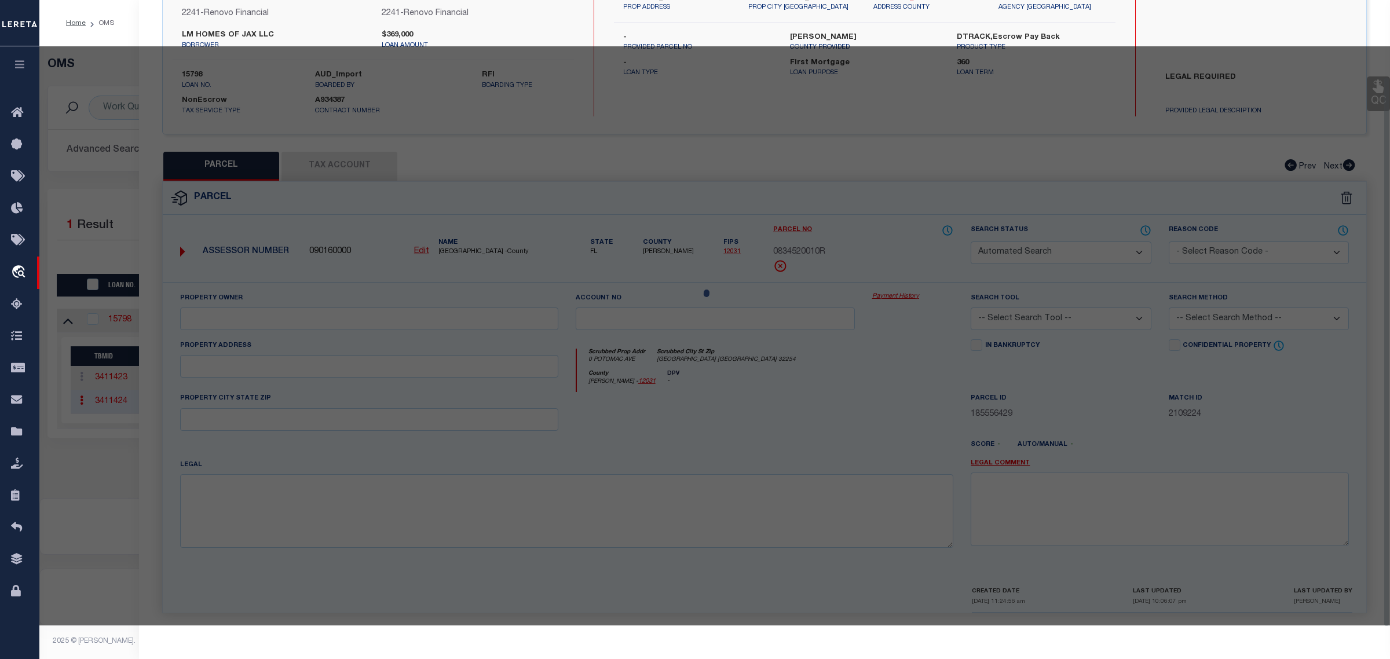
checkbox input "false"
type input "Jacksonville FL 32254"
type textarea "52-2S-26E .12 S PICKETT DONATION RECD O/R 21312-2160"
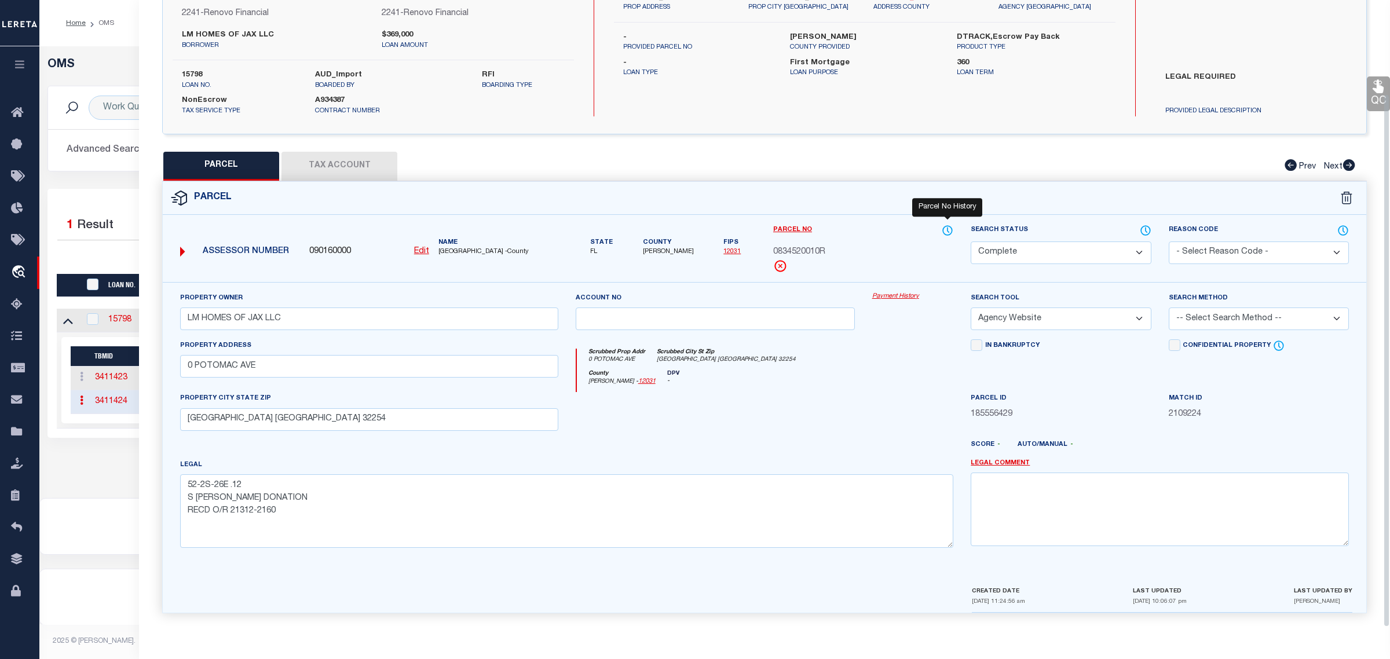
drag, startPoint x: 998, startPoint y: 245, endPoint x: 1000, endPoint y: 251, distance: 6.0
click at [998, 245] on select "Automated Search Bad Parcel Complete Duplicate Parcel High Dollar Reporting In …" at bounding box center [1061, 252] width 180 height 23
select select "PR"
click at [971, 241] on select "Automated Search Bad Parcel Complete Duplicate Parcel High Dollar Reporting In …" at bounding box center [1061, 252] width 180 height 23
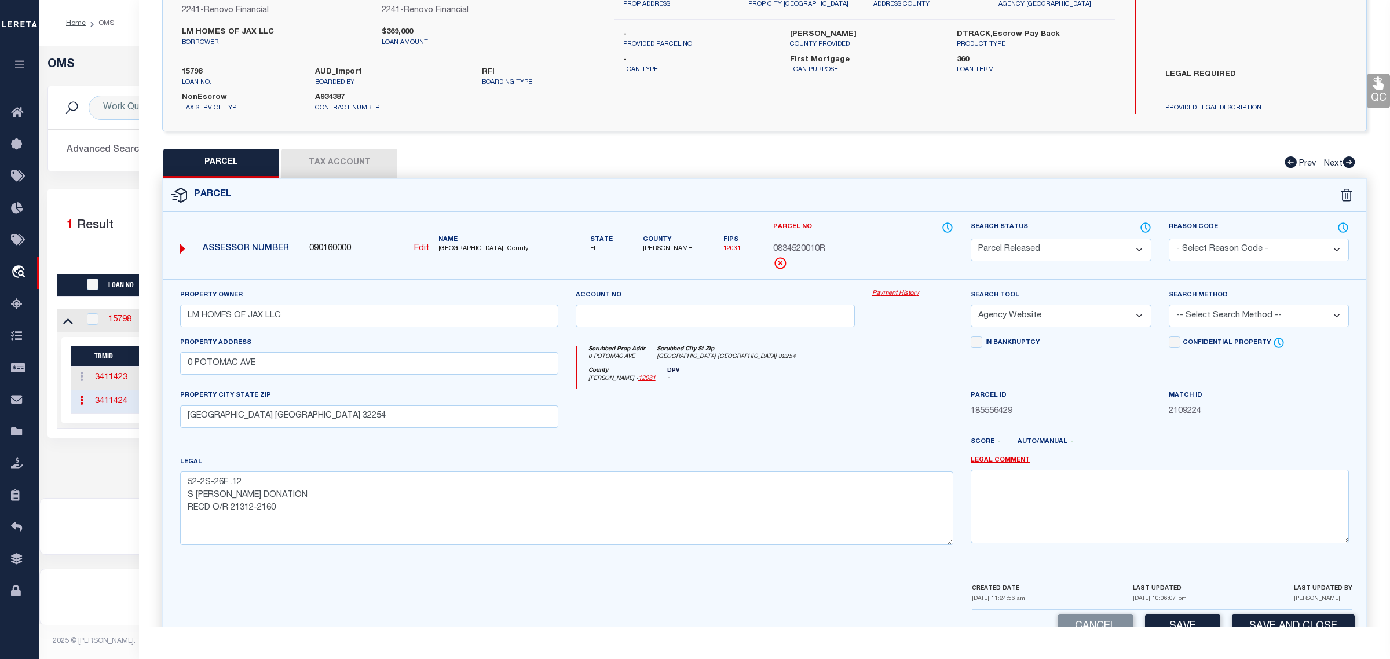
drag, startPoint x: 1261, startPoint y: 245, endPoint x: 1260, endPoint y: 254, distance: 8.8
click at [1261, 245] on select "- Select Reason Code - 099 - Other (Provide additional detail) ACT - Agency Cha…" at bounding box center [1259, 250] width 180 height 23
select select "RLS"
click at [1169, 239] on select "- Select Reason Code - 099 - Other (Provide additional detail) ACT - Agency Cha…" at bounding box center [1259, 250] width 180 height 23
click at [1254, 494] on textarea at bounding box center [1160, 506] width 378 height 73
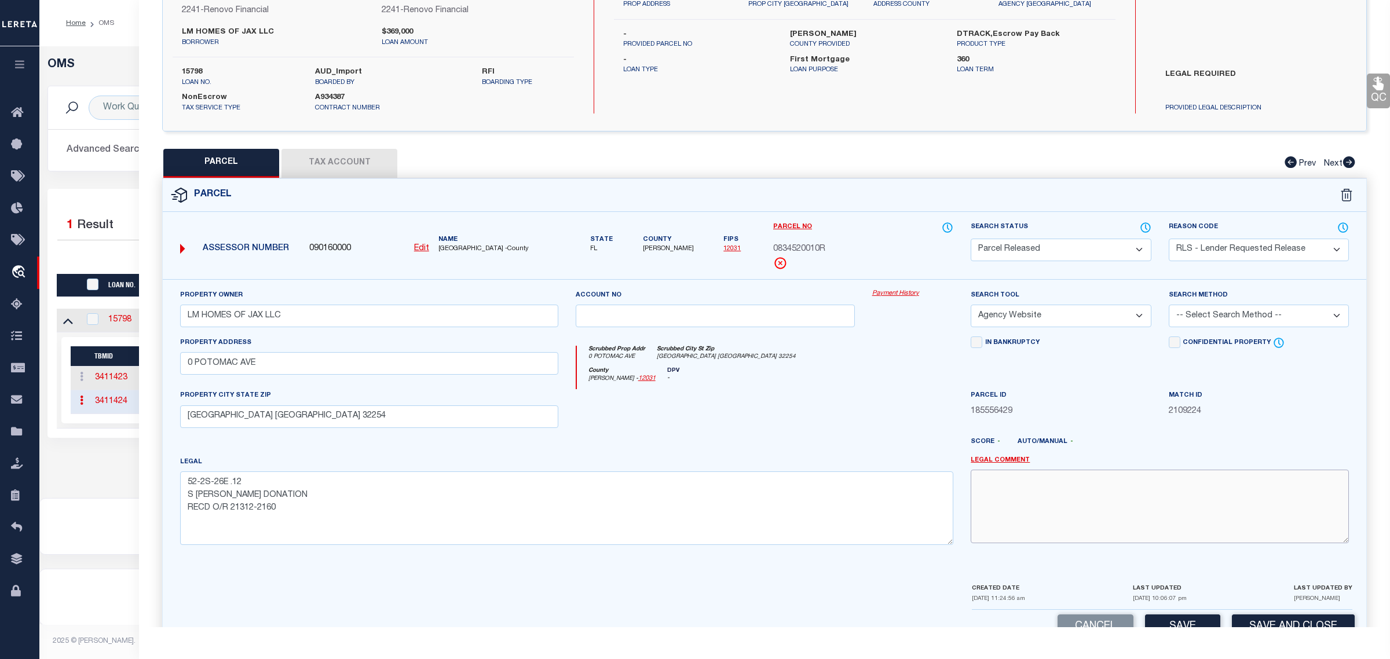
paste textarea "Parcel released per customer's 10/9/2025 file. MLC 10/10/2025"
type textarea "Parcel released per customer's 10/9/2025 file. MLC 10/10/2025"
click at [1278, 621] on button "Save and Close" at bounding box center [1293, 626] width 123 height 25
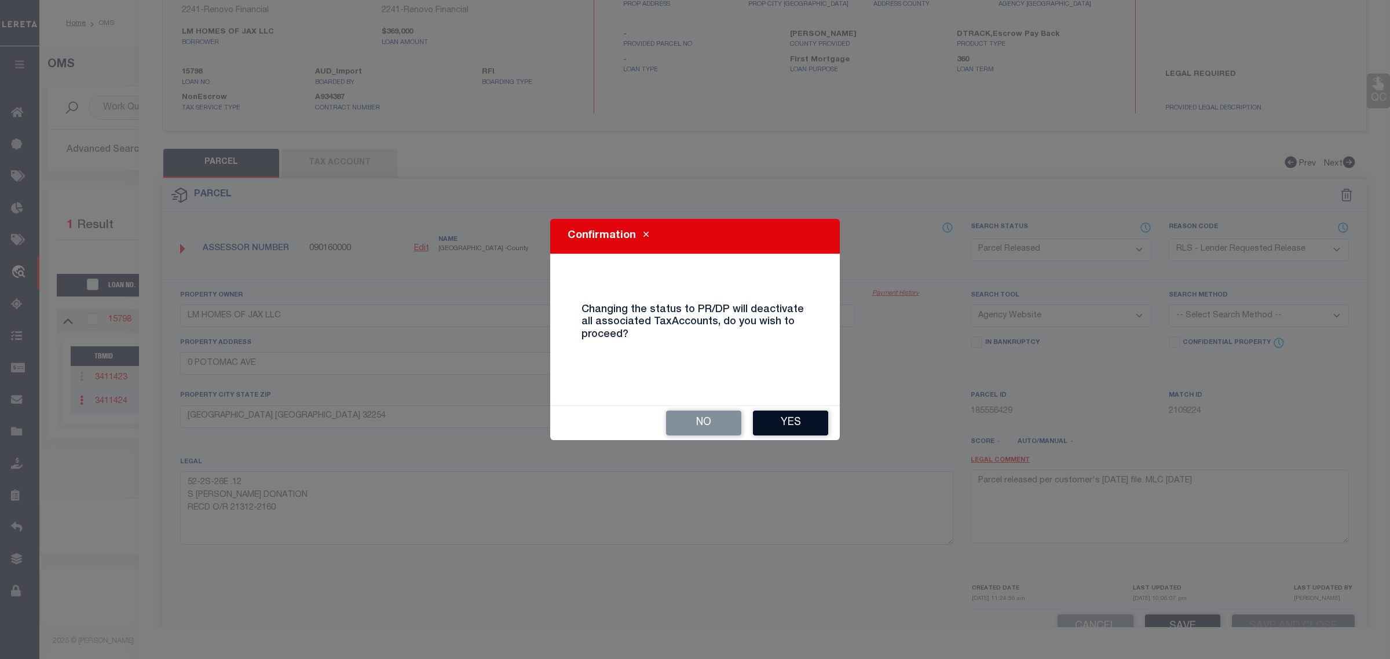
click at [815, 422] on button "Yes" at bounding box center [790, 423] width 75 height 25
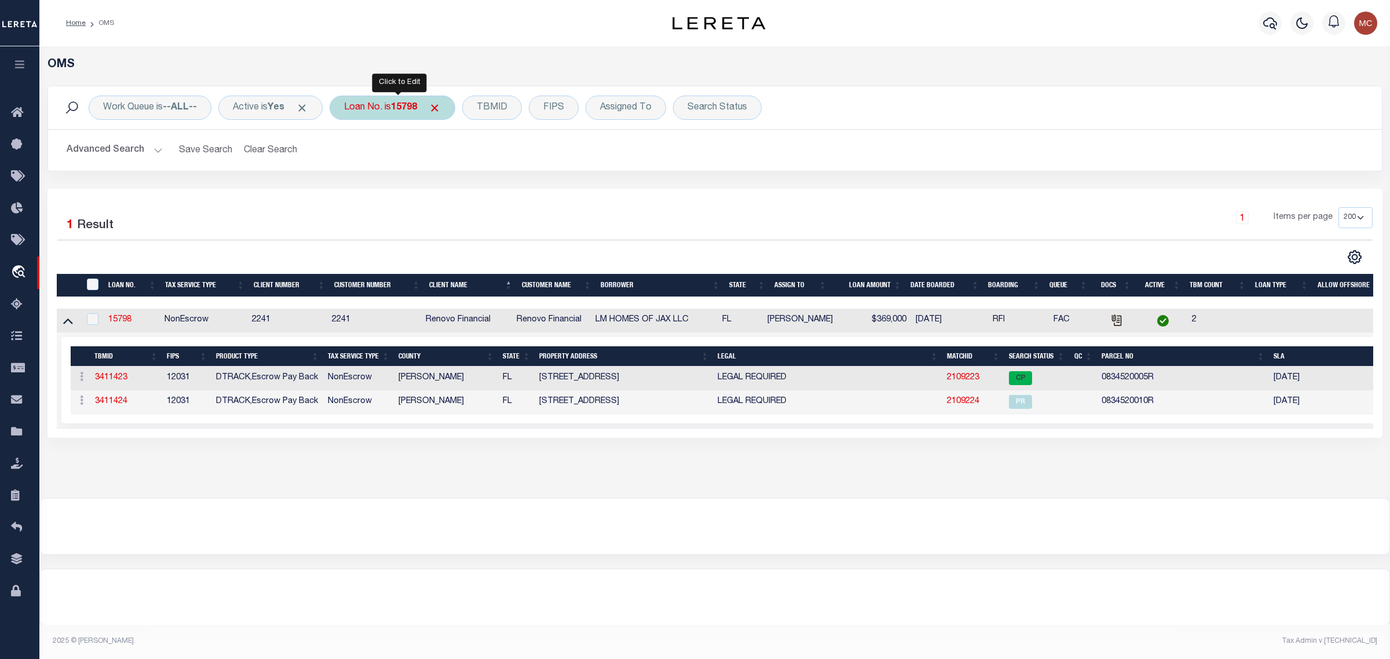
click at [400, 103] on b "15798" at bounding box center [404, 107] width 26 height 9
type input "15510"
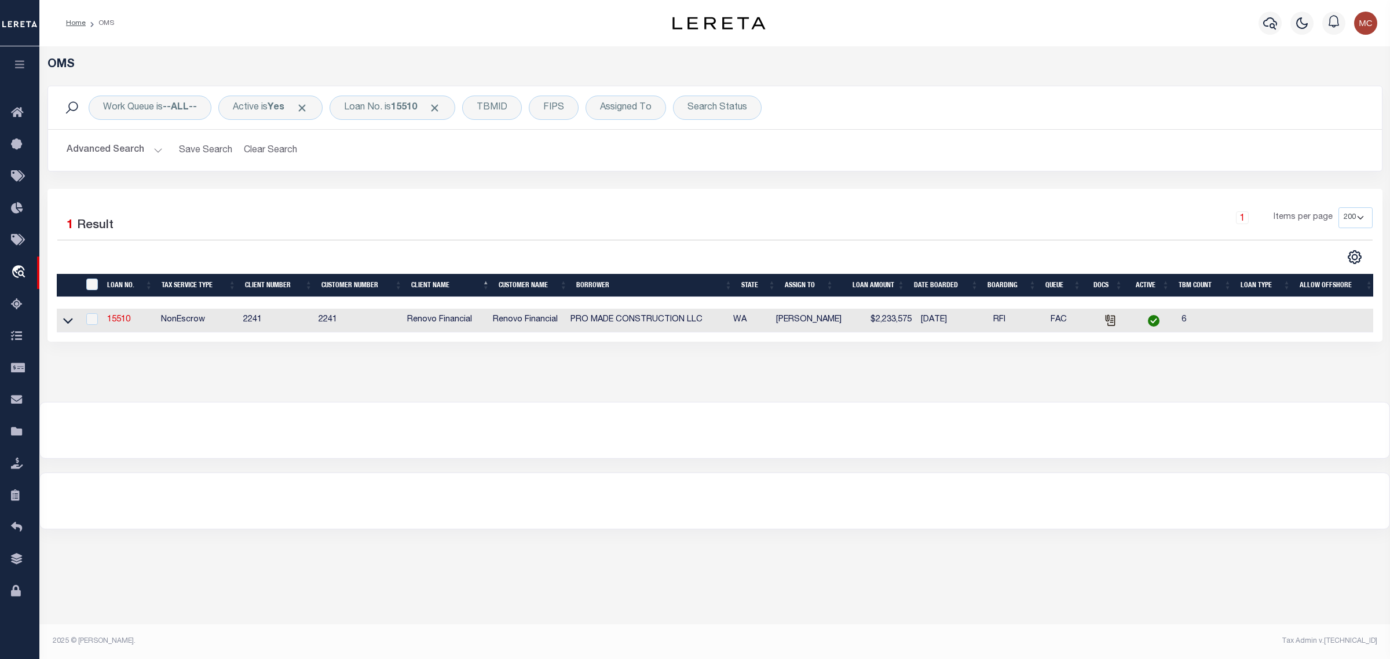
click at [60, 323] on td at bounding box center [68, 321] width 23 height 24
checkbox input "true"
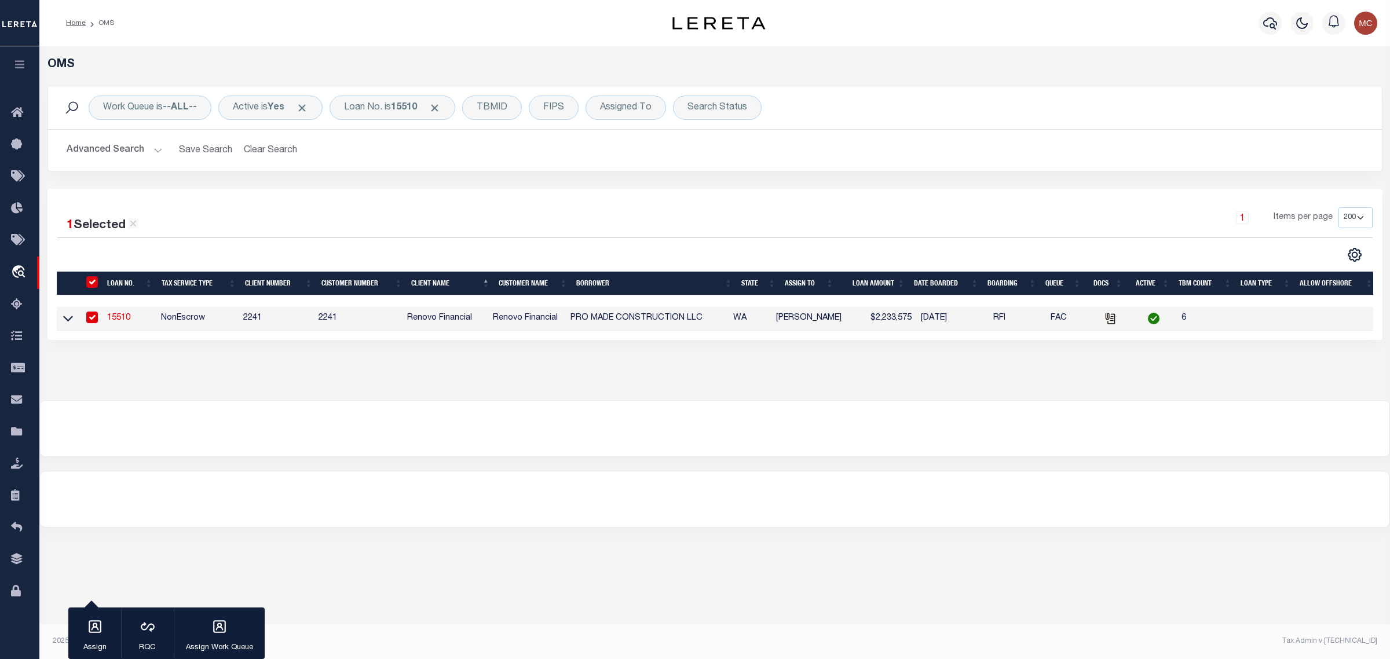
click at [61, 322] on link at bounding box center [67, 318] width 13 height 8
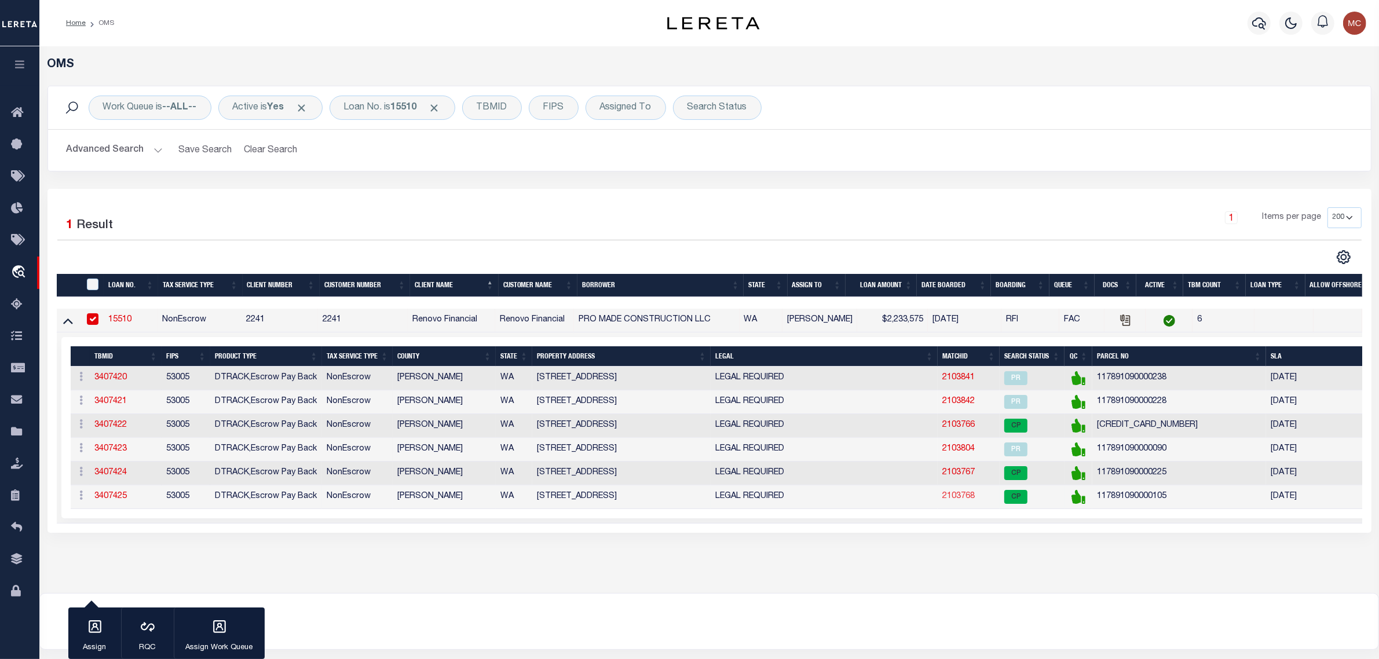
click at [954, 500] on link "2103768" at bounding box center [958, 496] width 32 height 8
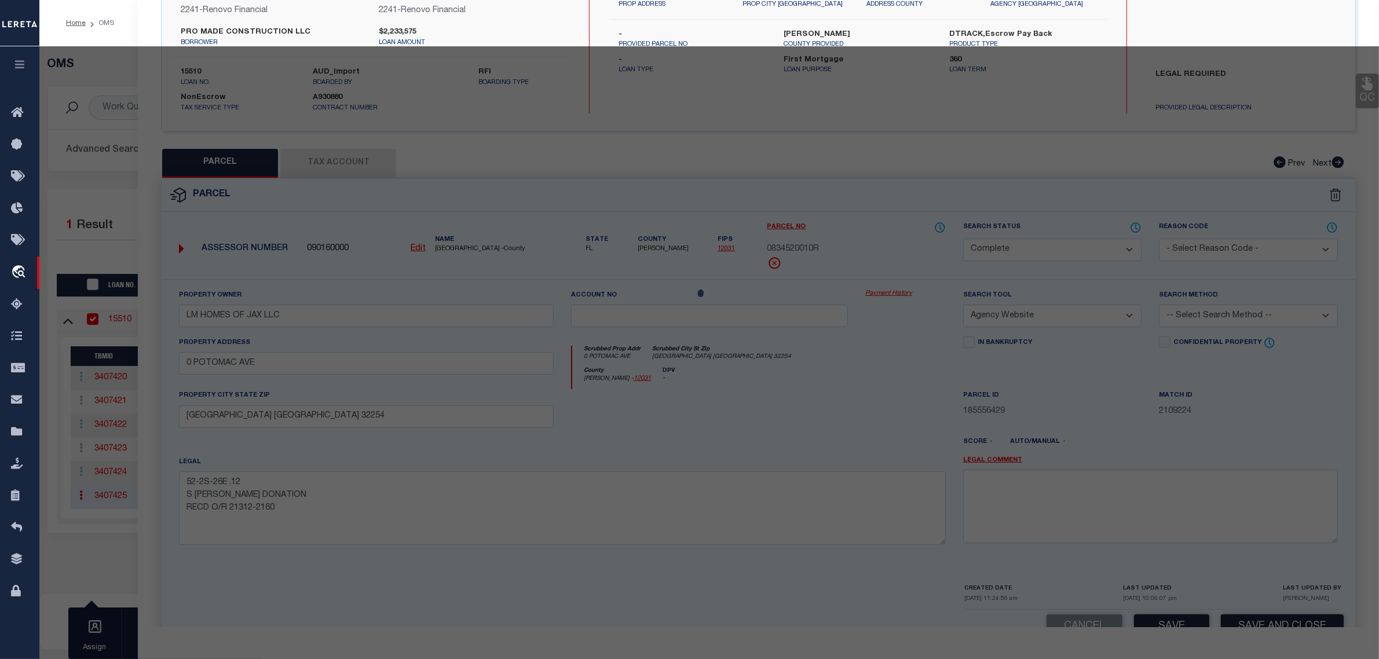
select select "AS"
select select
checkbox input "false"
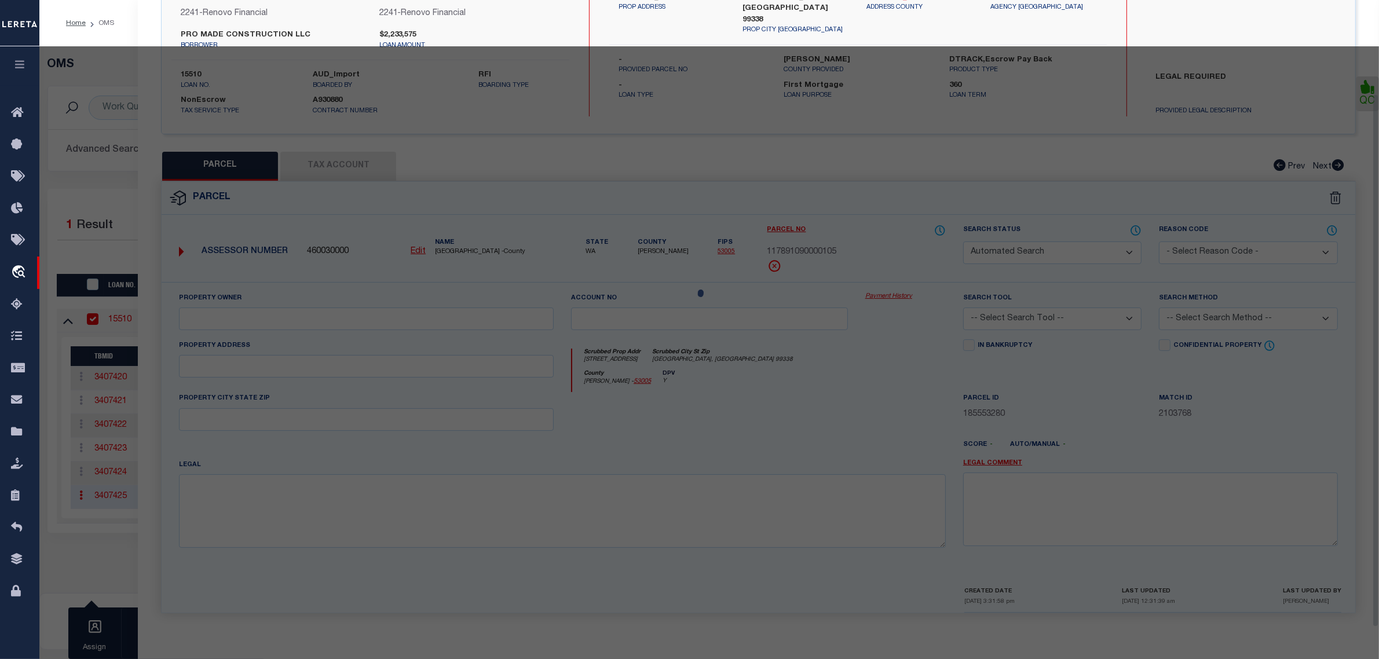
select select "CP"
type input "PRO MADE CONSTRUCTION LLC"
select select "AGW"
select select
type input "6355 W 32ND AVE"
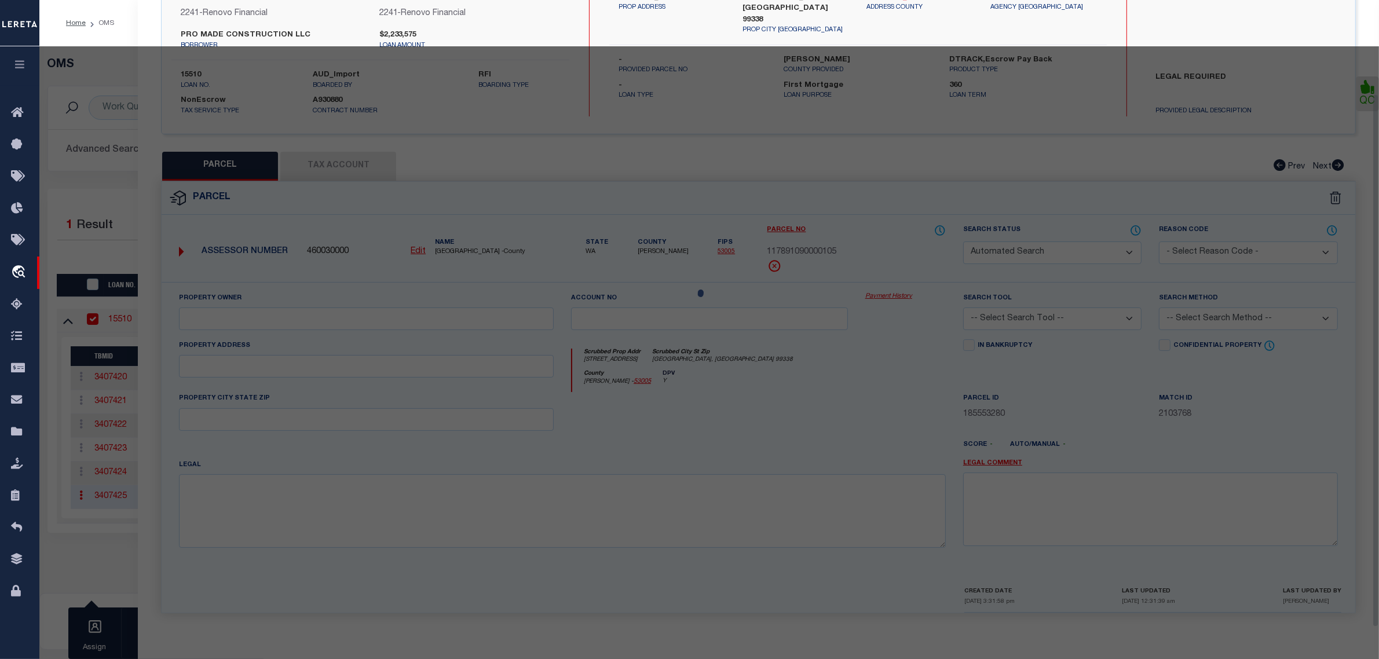
checkbox input "false"
type input "Kennewick, WA 99338"
type textarea "SOUTHRIDGE ESTATES PHASE 5, LOT 105. RECORDED IN VOLUME 15 OF PLATS AT PAGE 075…"
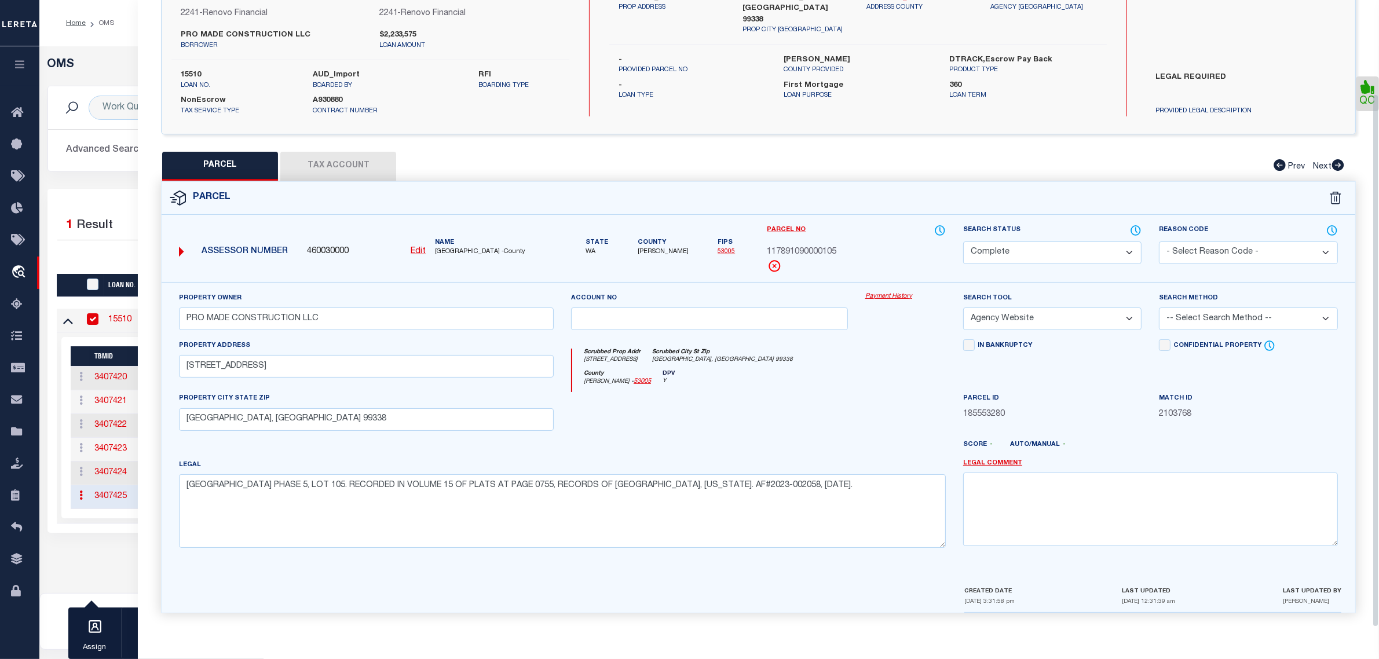
click at [993, 250] on select "Automated Search Bad Parcel Complete Duplicate Parcel High Dollar Reporting In …" at bounding box center [1052, 252] width 178 height 23
select select "PR"
click at [963, 241] on select "Automated Search Bad Parcel Complete Duplicate Parcel High Dollar Reporting In …" at bounding box center [1052, 252] width 178 height 23
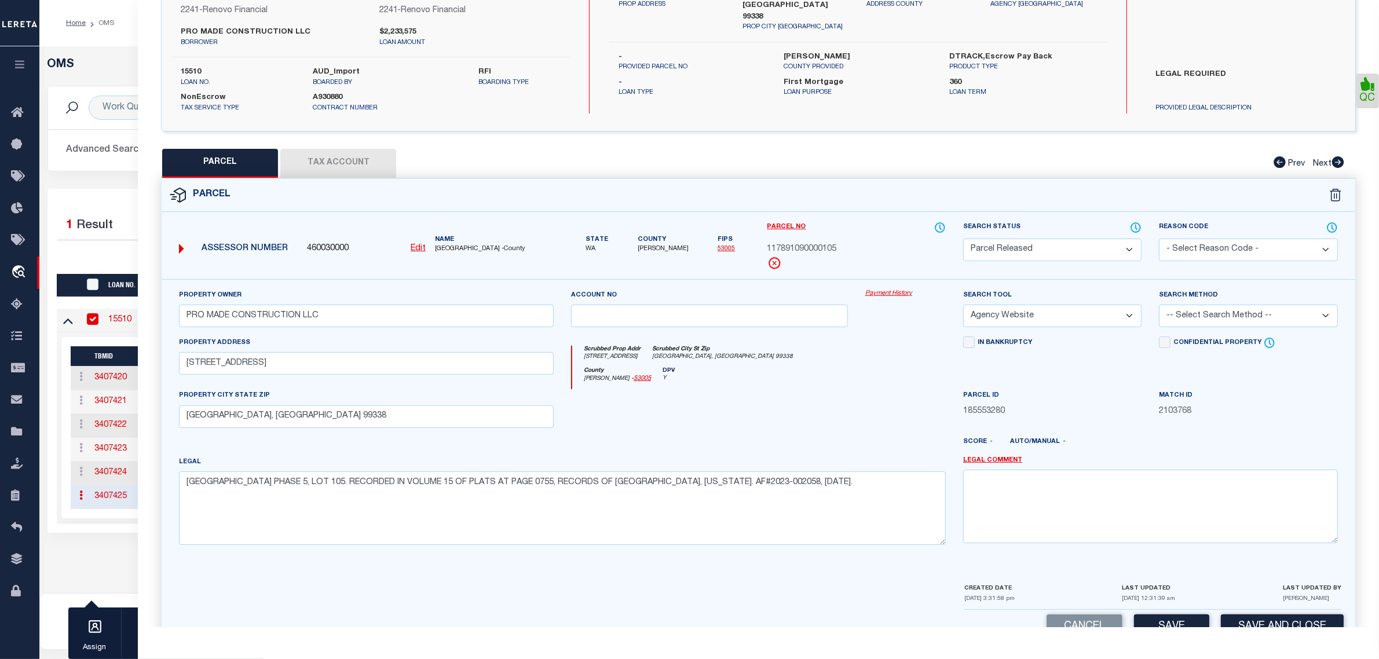
click at [1257, 247] on select "- Select Reason Code - 099 - Other (Provide additional detail) ACT - Agency Cha…" at bounding box center [1248, 250] width 178 height 23
select select "RLS"
click at [1159, 239] on select "- Select Reason Code - 099 - Other (Provide additional detail) ACT - Agency Cha…" at bounding box center [1248, 250] width 178 height 23
click at [1251, 482] on textarea at bounding box center [1150, 506] width 375 height 73
paste textarea "Parcel released per customer's 10/9/2025 file. MLC 10/10/2025"
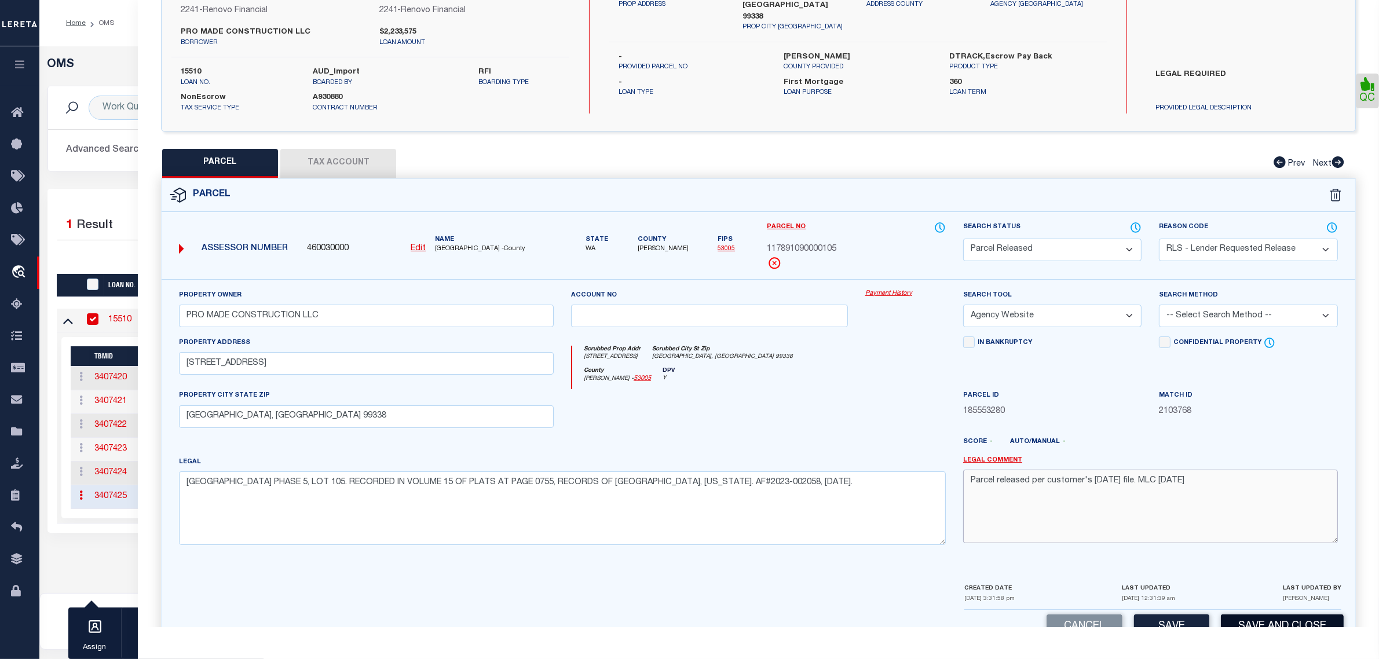
type textarea "Parcel released per customer's 10/9/2025 file. MLC 10/10/2025"
click at [1249, 620] on button "Save and Close" at bounding box center [1282, 626] width 123 height 25
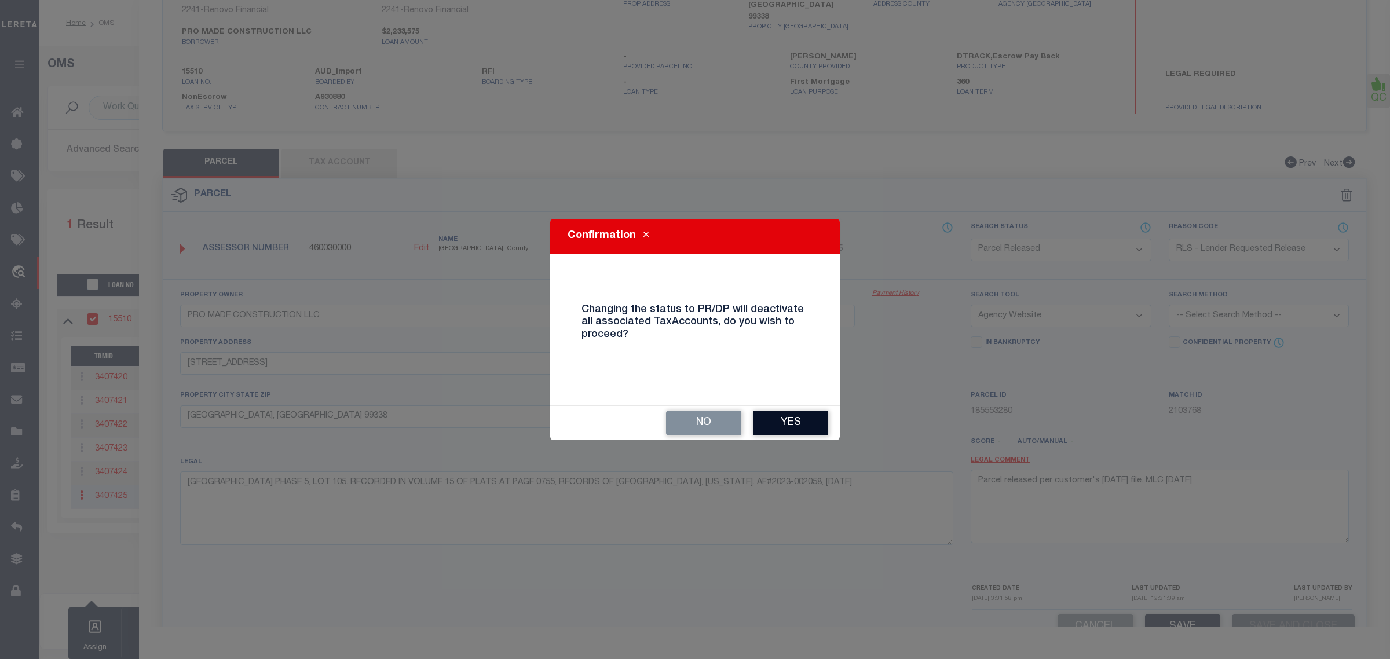
click at [765, 418] on button "Yes" at bounding box center [790, 423] width 75 height 25
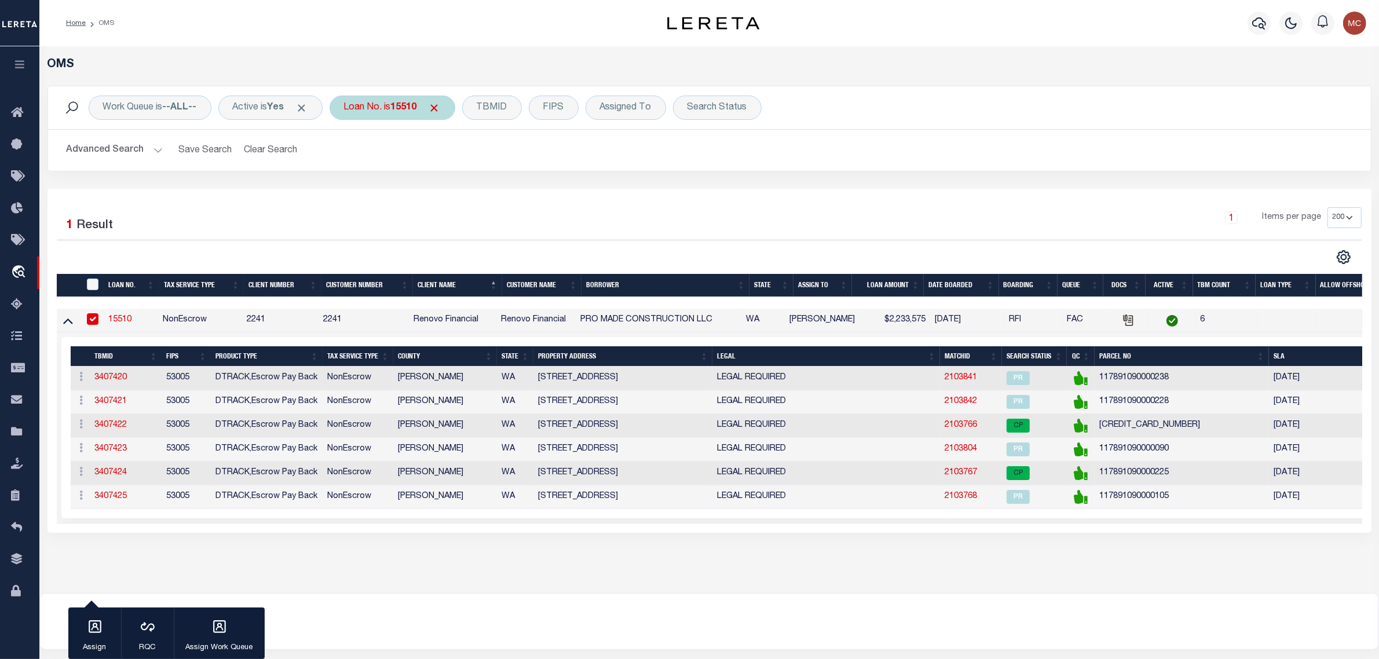
click at [416, 112] on b "15510" at bounding box center [404, 107] width 26 height 9
type input "18100"
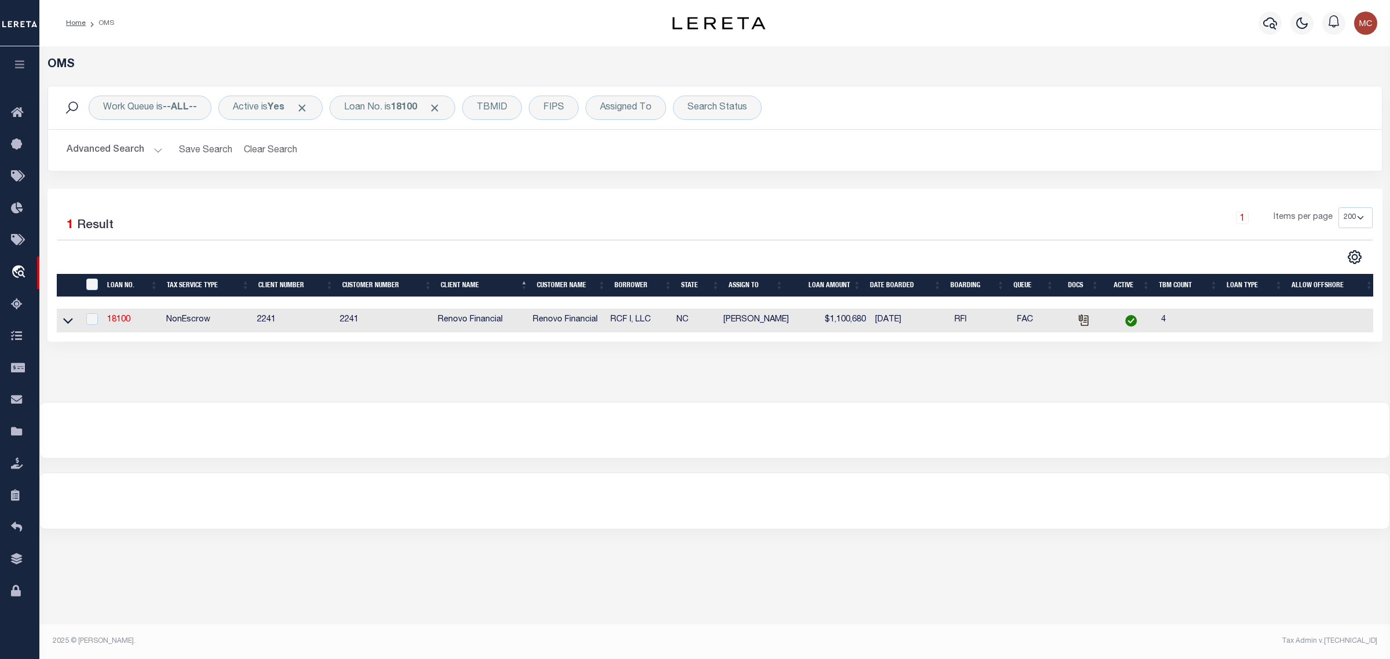
click at [74, 322] on link at bounding box center [67, 320] width 13 height 8
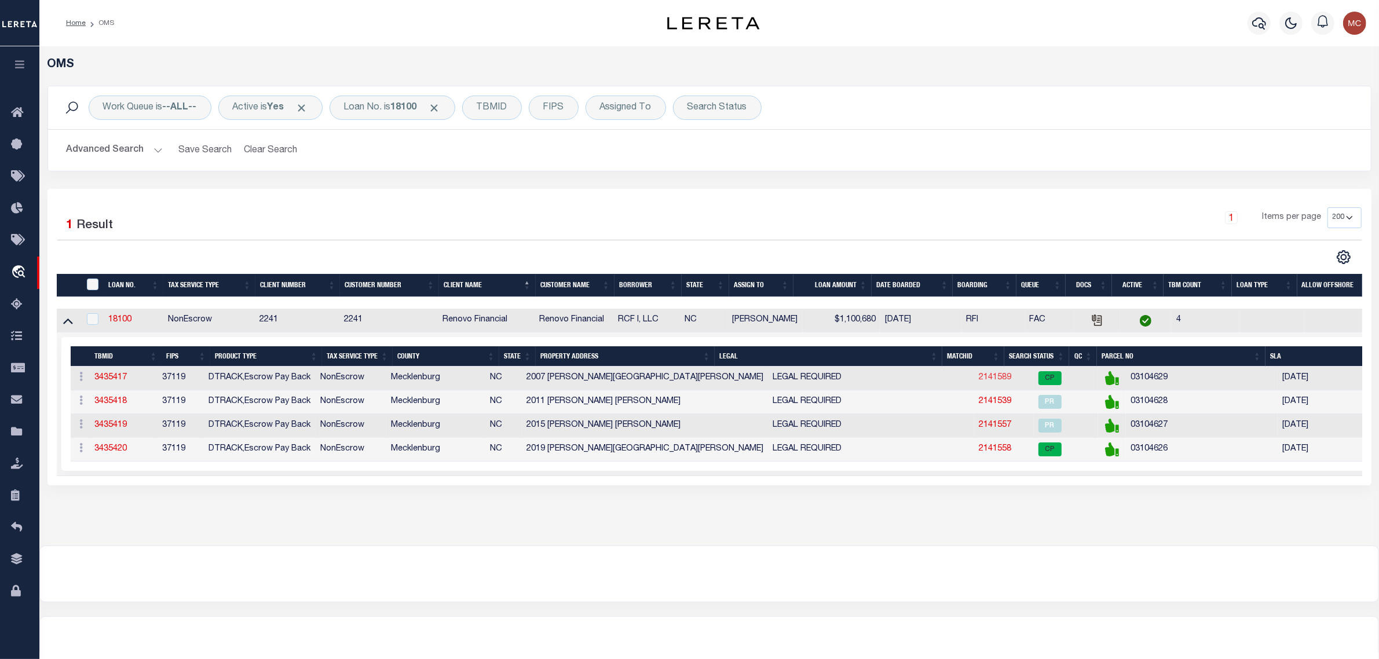
click at [979, 380] on link "2141589" at bounding box center [995, 378] width 32 height 8
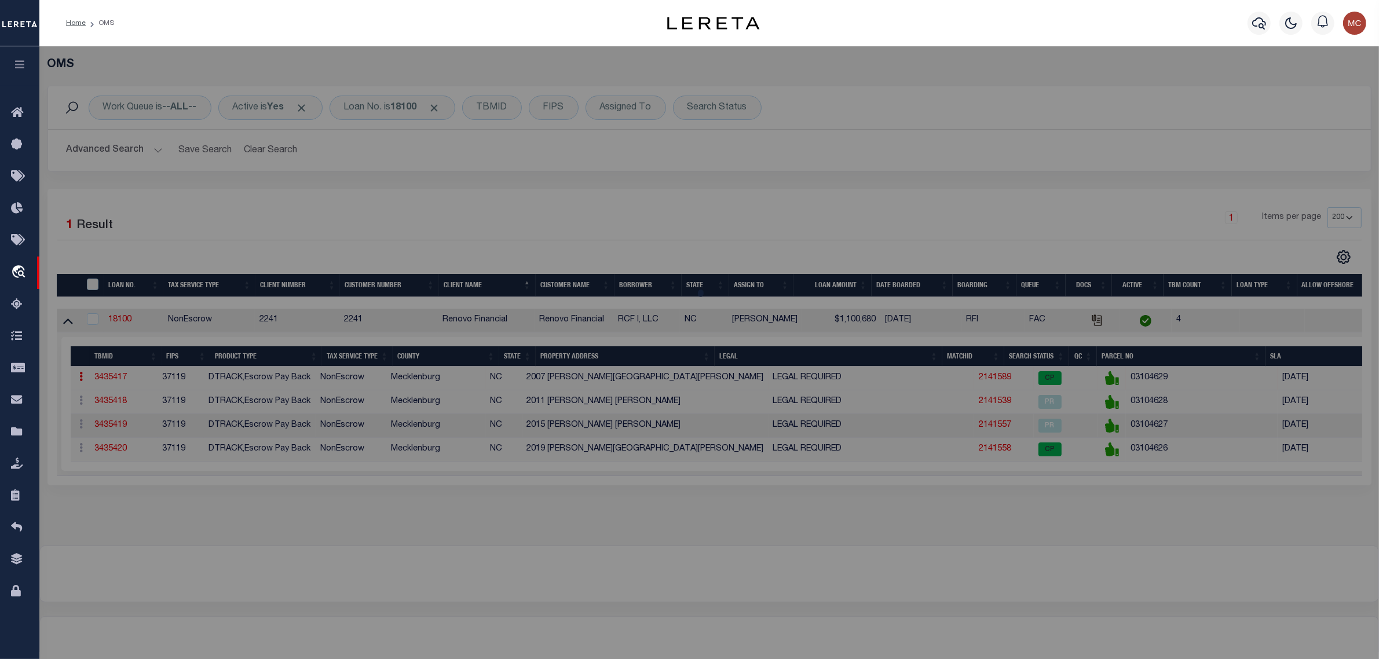
select select "AS"
select select
checkbox input "false"
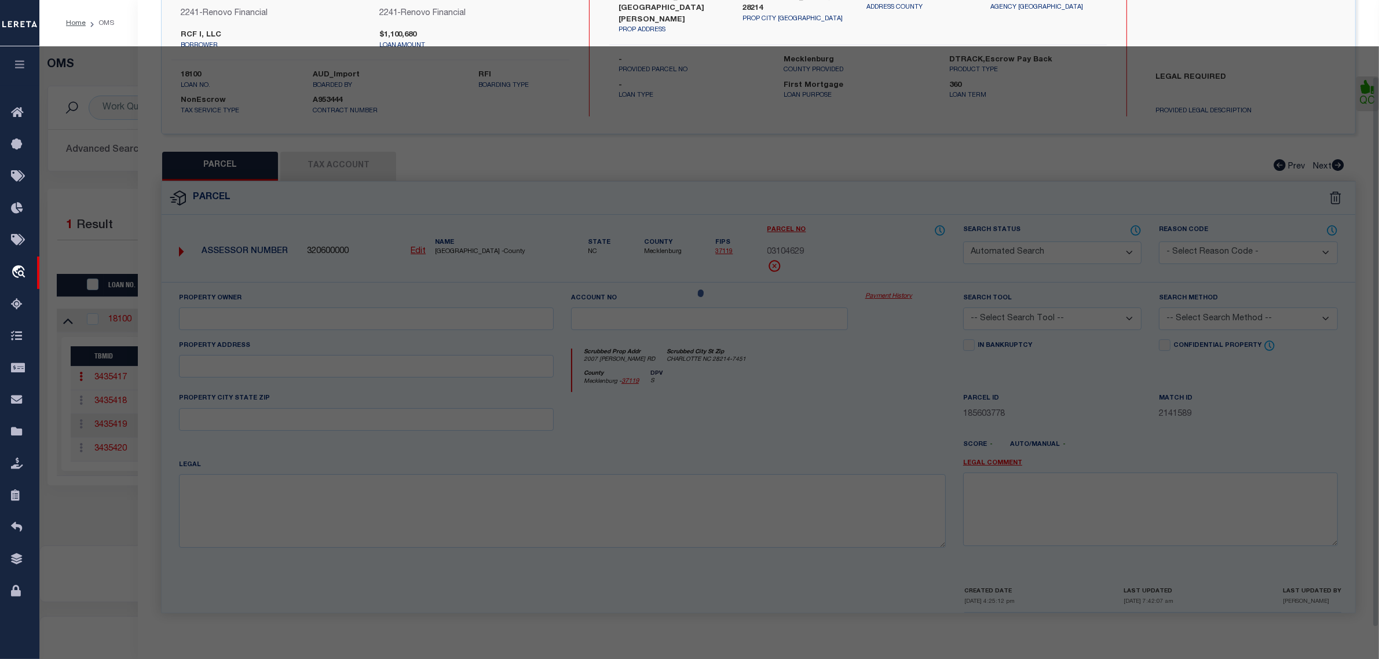
select select "CP"
type input "RCF I LLC"
select select "AGW"
select select "LEG"
type input "2007 TOM SADLER RD"
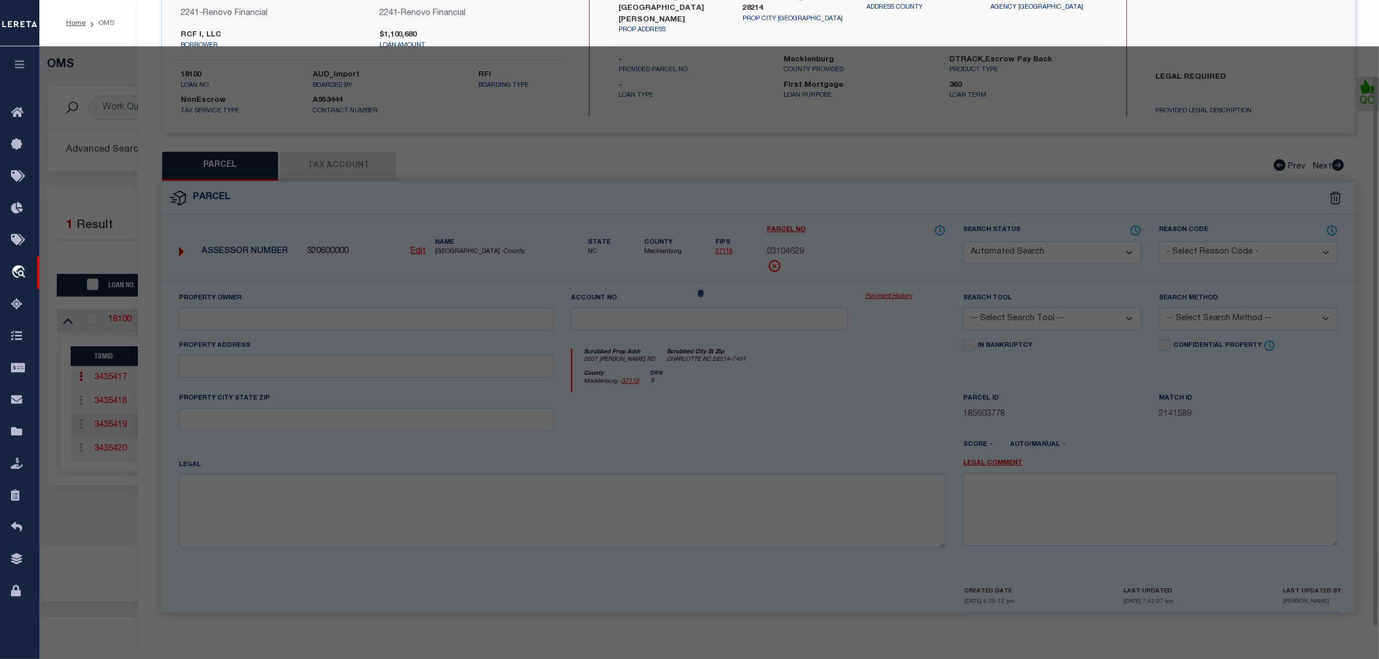
type input "Charlotte, NC 28214"
type textarea "L17 M74-652"
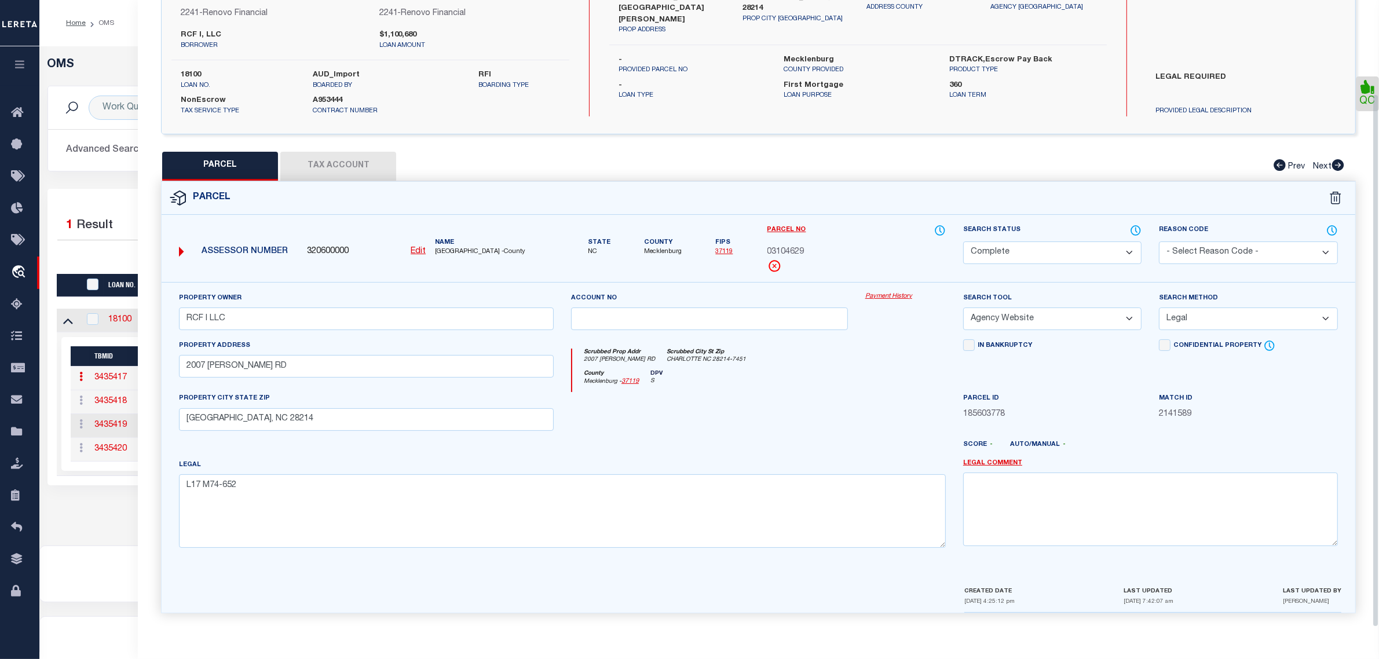
click at [1054, 236] on div "Search Status Automated Search Bad Parcel Complete Duplicate Parcel High Dollar…" at bounding box center [1052, 244] width 178 height 40
drag, startPoint x: 1047, startPoint y: 249, endPoint x: 1047, endPoint y: 258, distance: 8.7
click at [1047, 249] on select "Automated Search Bad Parcel Complete Duplicate Parcel High Dollar Reporting In …" at bounding box center [1052, 252] width 178 height 23
click at [963, 241] on select "Automated Search Bad Parcel Complete Duplicate Parcel High Dollar Reporting In …" at bounding box center [1052, 252] width 178 height 23
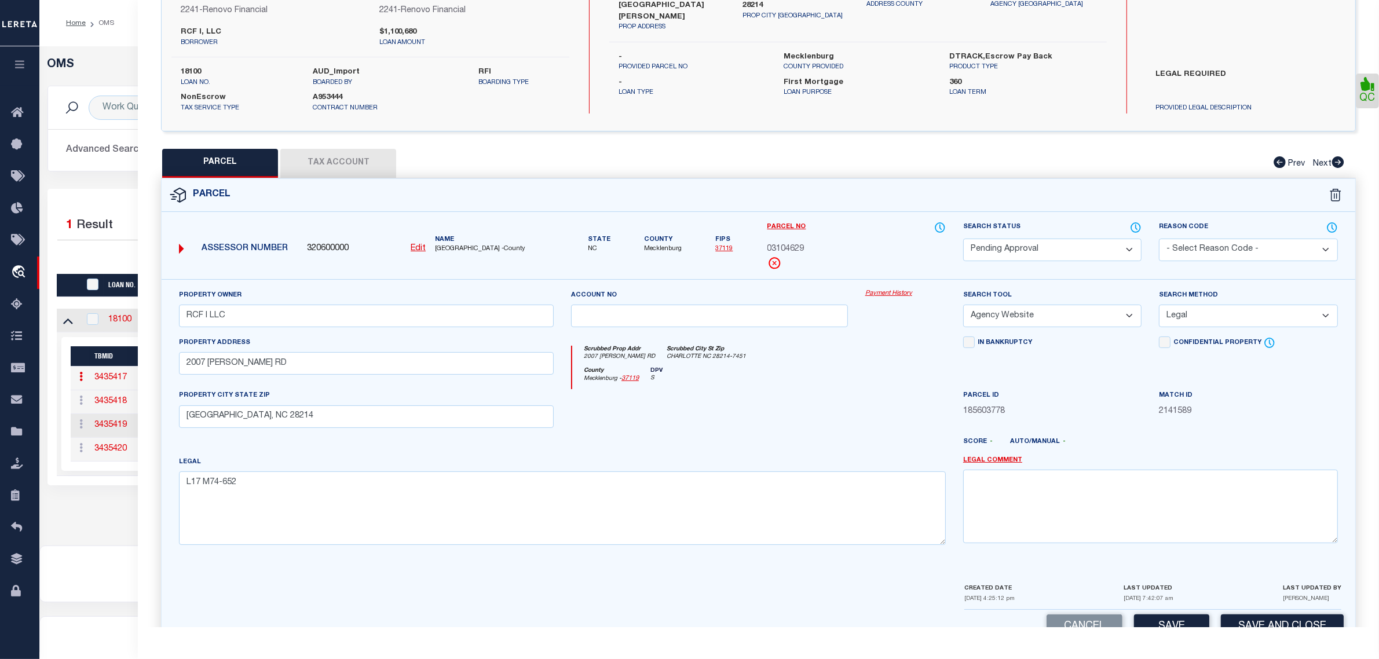
select select "PR"
click at [1272, 247] on select "- Select Reason Code - 099 - Other (Provide additional detail) ACT - Agency Cha…" at bounding box center [1248, 250] width 178 height 23
select select "RLS"
click at [1159, 239] on select "- Select Reason Code - 099 - Other (Provide additional detail) ACT - Agency Cha…" at bounding box center [1248, 250] width 178 height 23
click at [1229, 482] on textarea at bounding box center [1150, 506] width 375 height 73
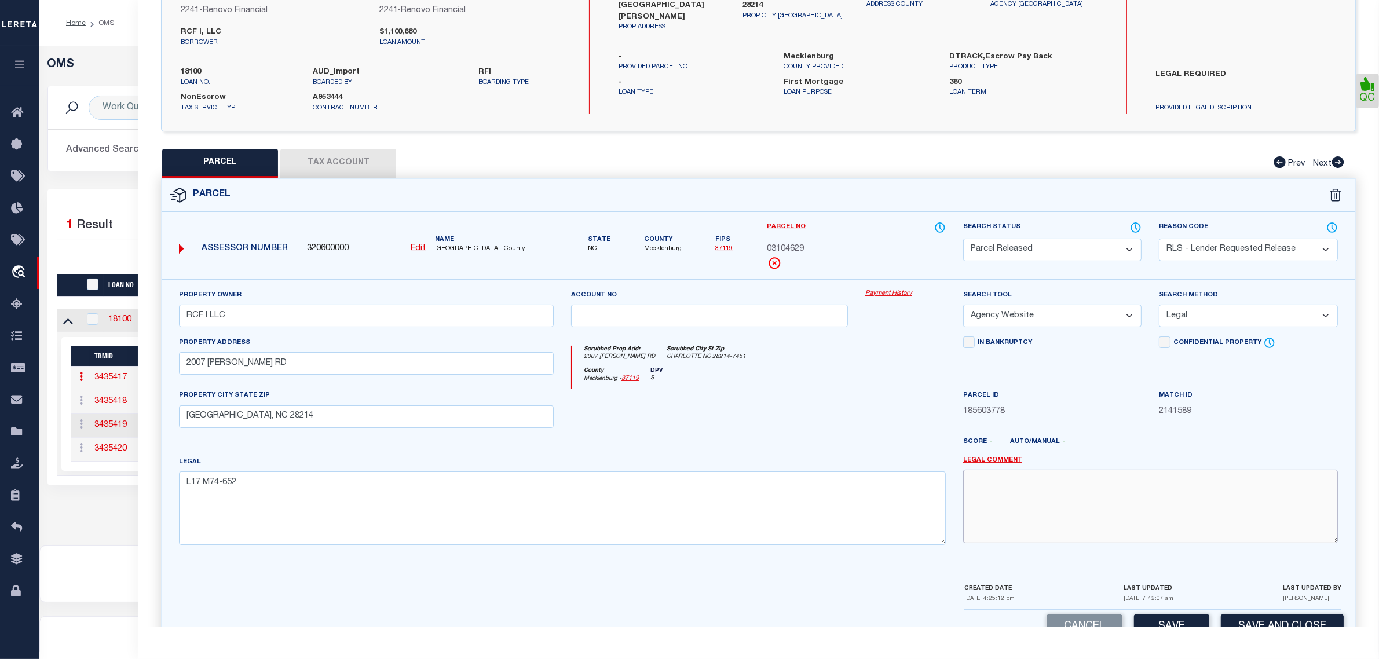
paste textarea "Parcel released per customer's 10/9/2025 file. MLC 10/10/2025"
type textarea "Parcel released per customer's 10/9/2025 file. MLC 10/10/2025"
click at [1247, 621] on button "Save and Close" at bounding box center [1282, 626] width 123 height 25
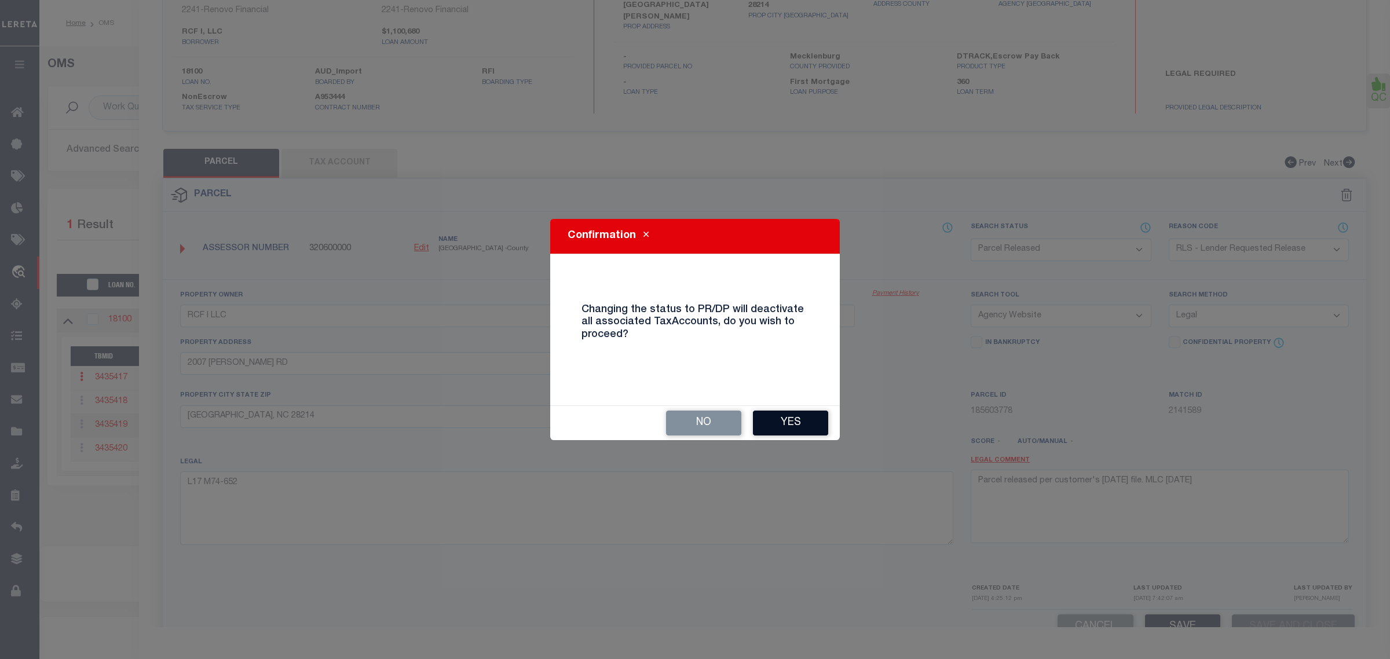
click at [777, 423] on button "Yes" at bounding box center [790, 423] width 75 height 25
